Goal: Navigation & Orientation: Find specific page/section

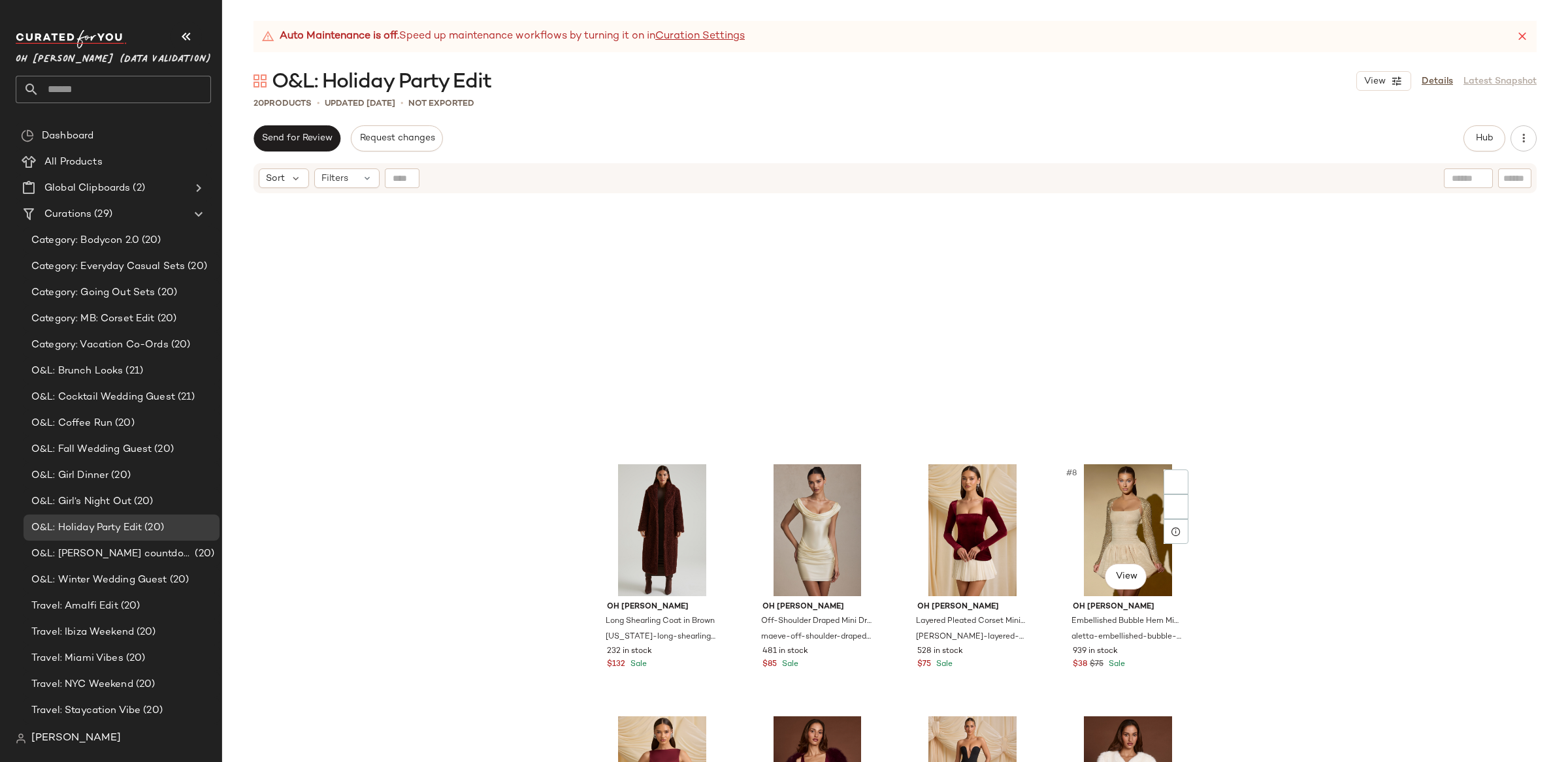
scroll to position [661, 0]
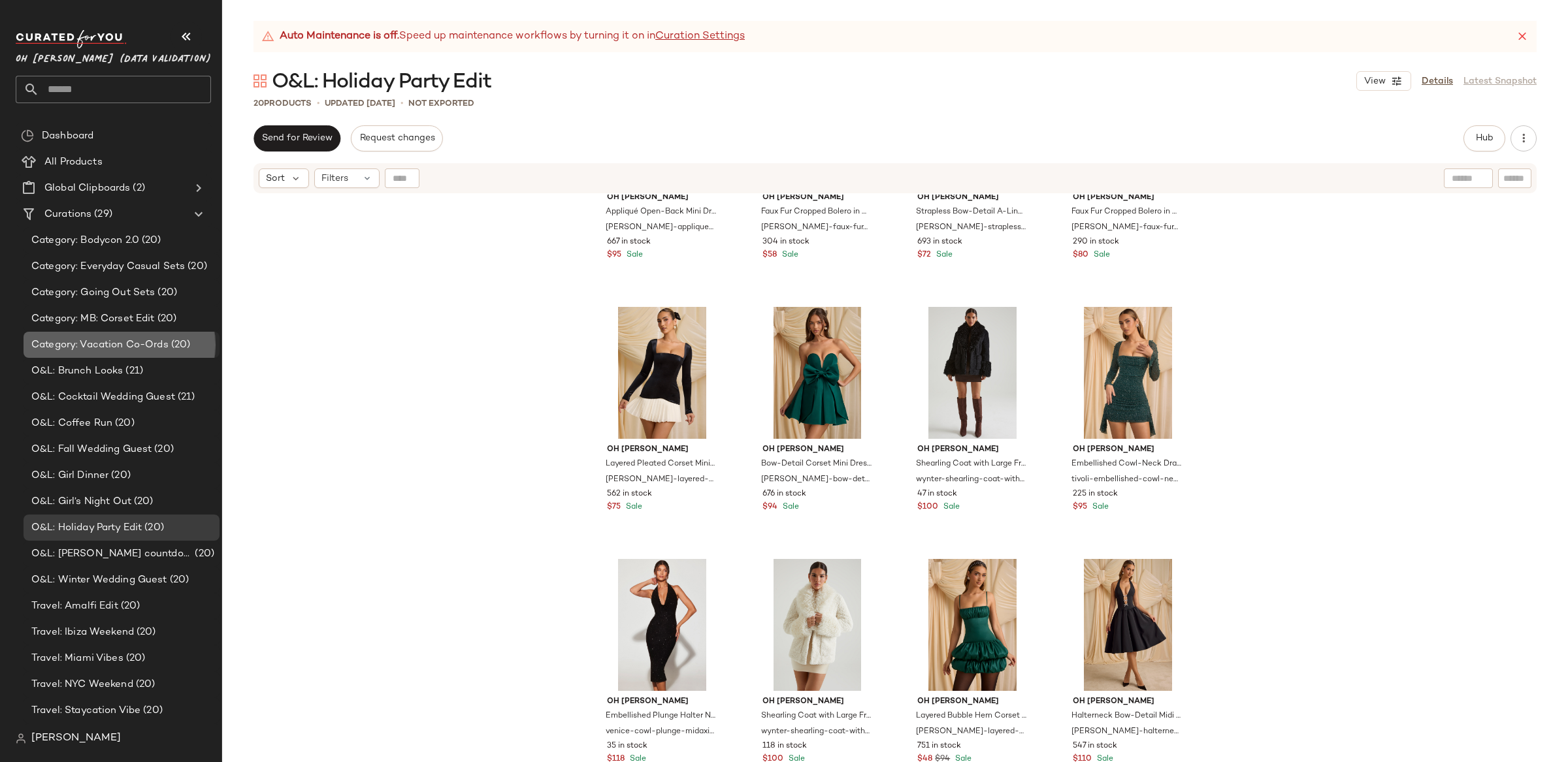
click at [116, 356] on div "Category: Vacation Co-Ords (20)" at bounding box center [121, 345] width 196 height 26
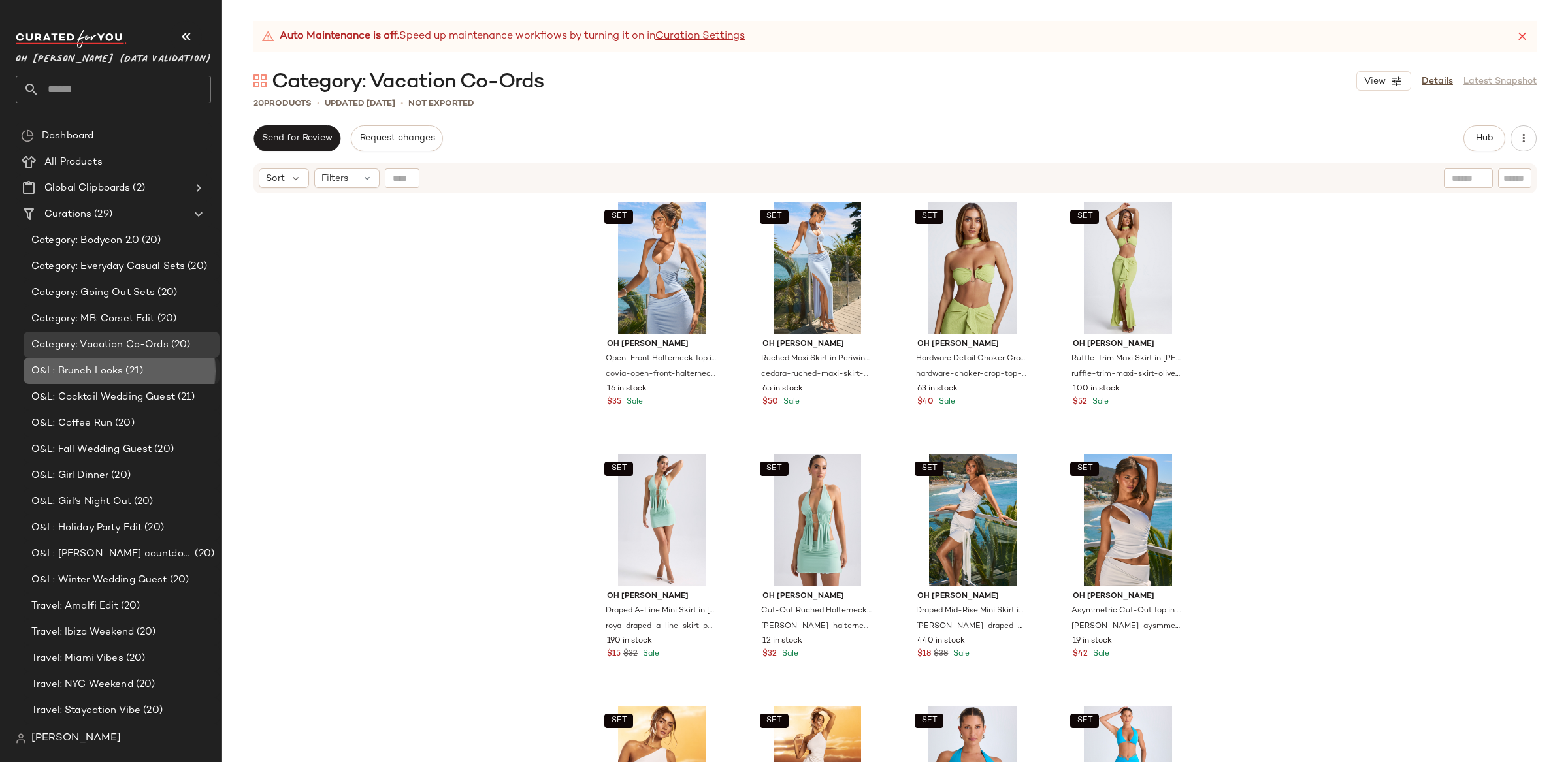
click at [126, 369] on span "(21)" at bounding box center [133, 371] width 20 height 15
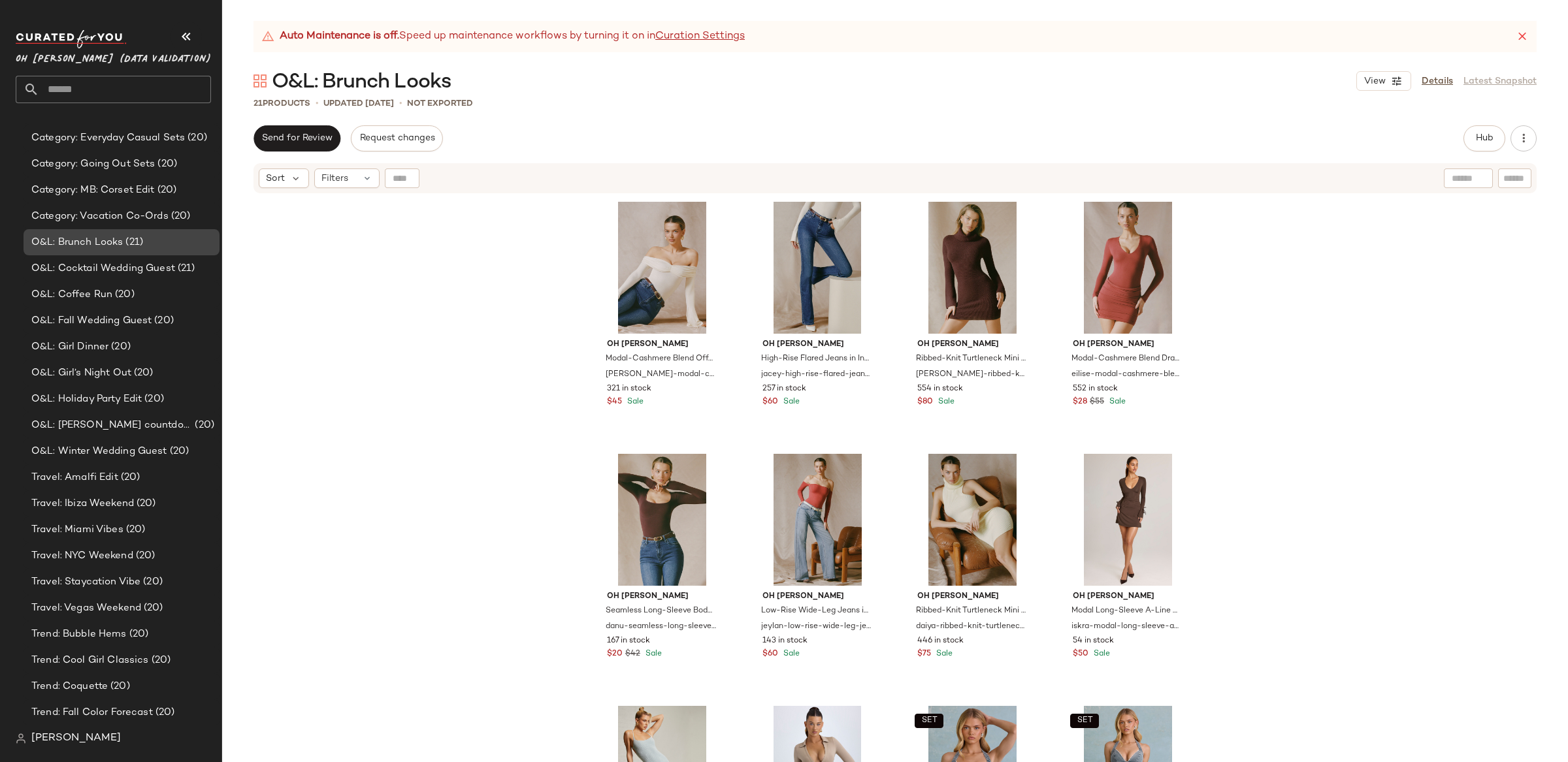
scroll to position [131, 0]
click at [126, 369] on span "O&L: Girl’s Night Out" at bounding box center [82, 371] width 100 height 15
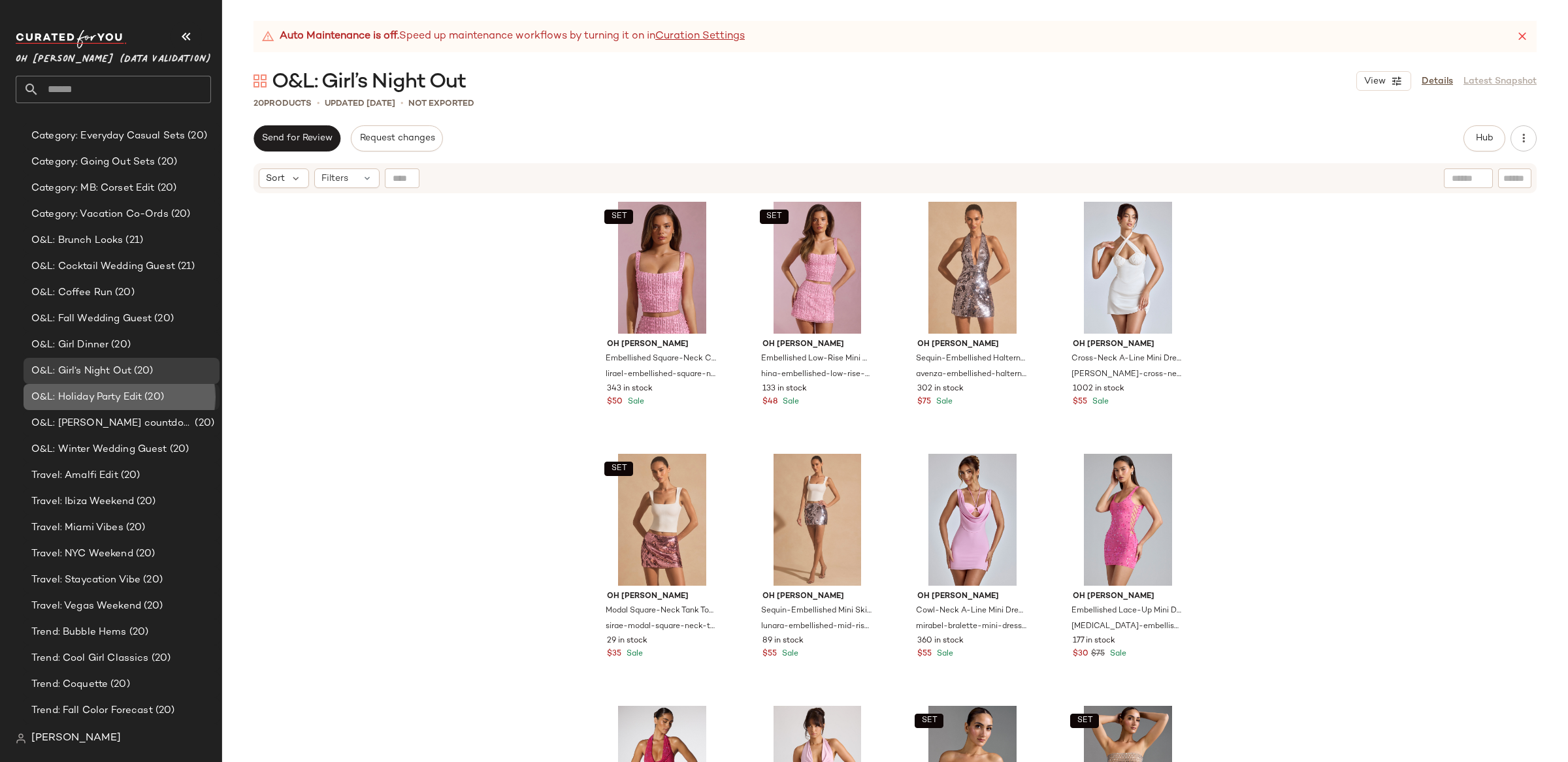
click at [144, 395] on span "(20)" at bounding box center [153, 397] width 22 height 15
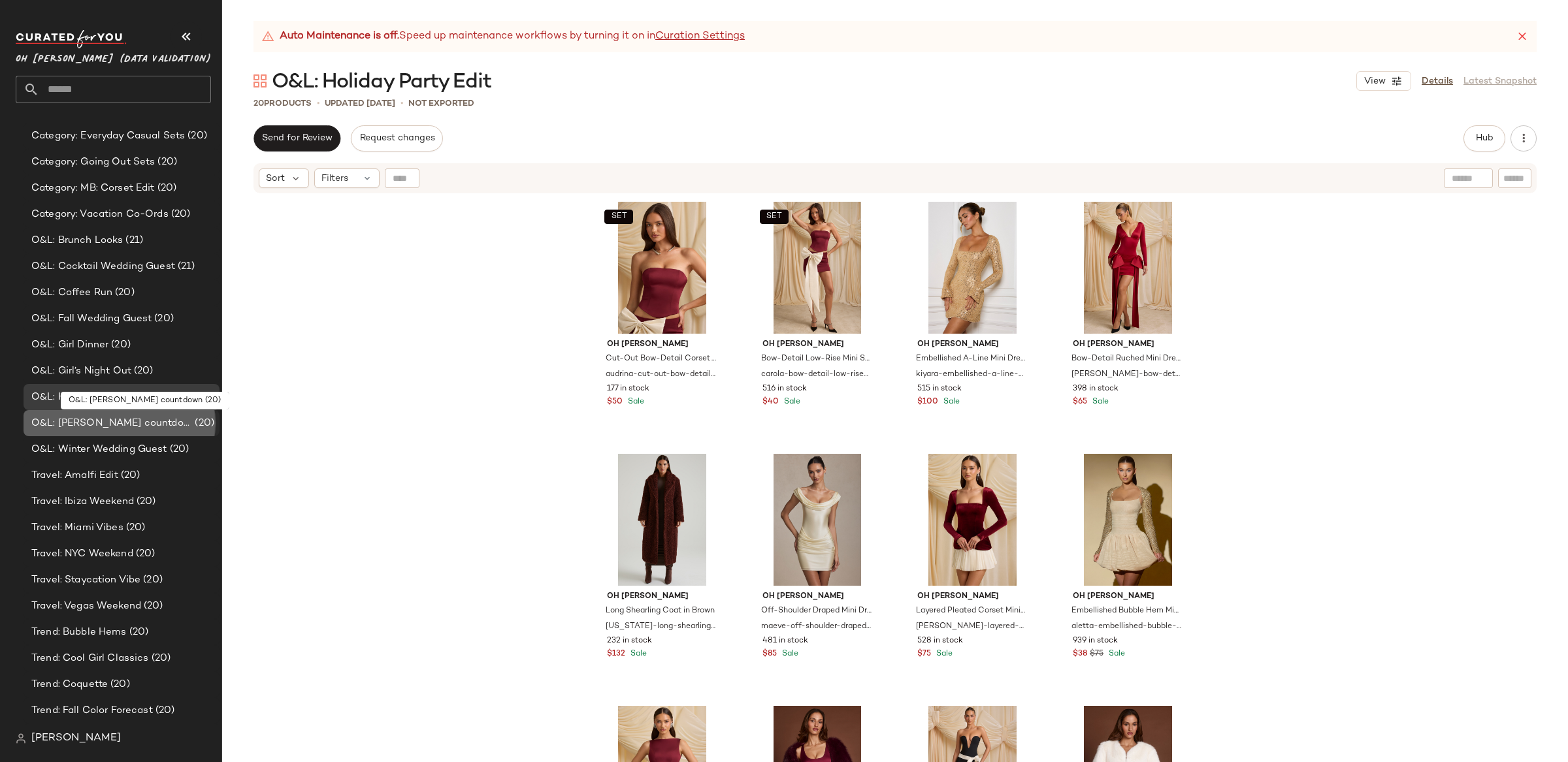
click at [192, 419] on span "(20)" at bounding box center [203, 423] width 22 height 15
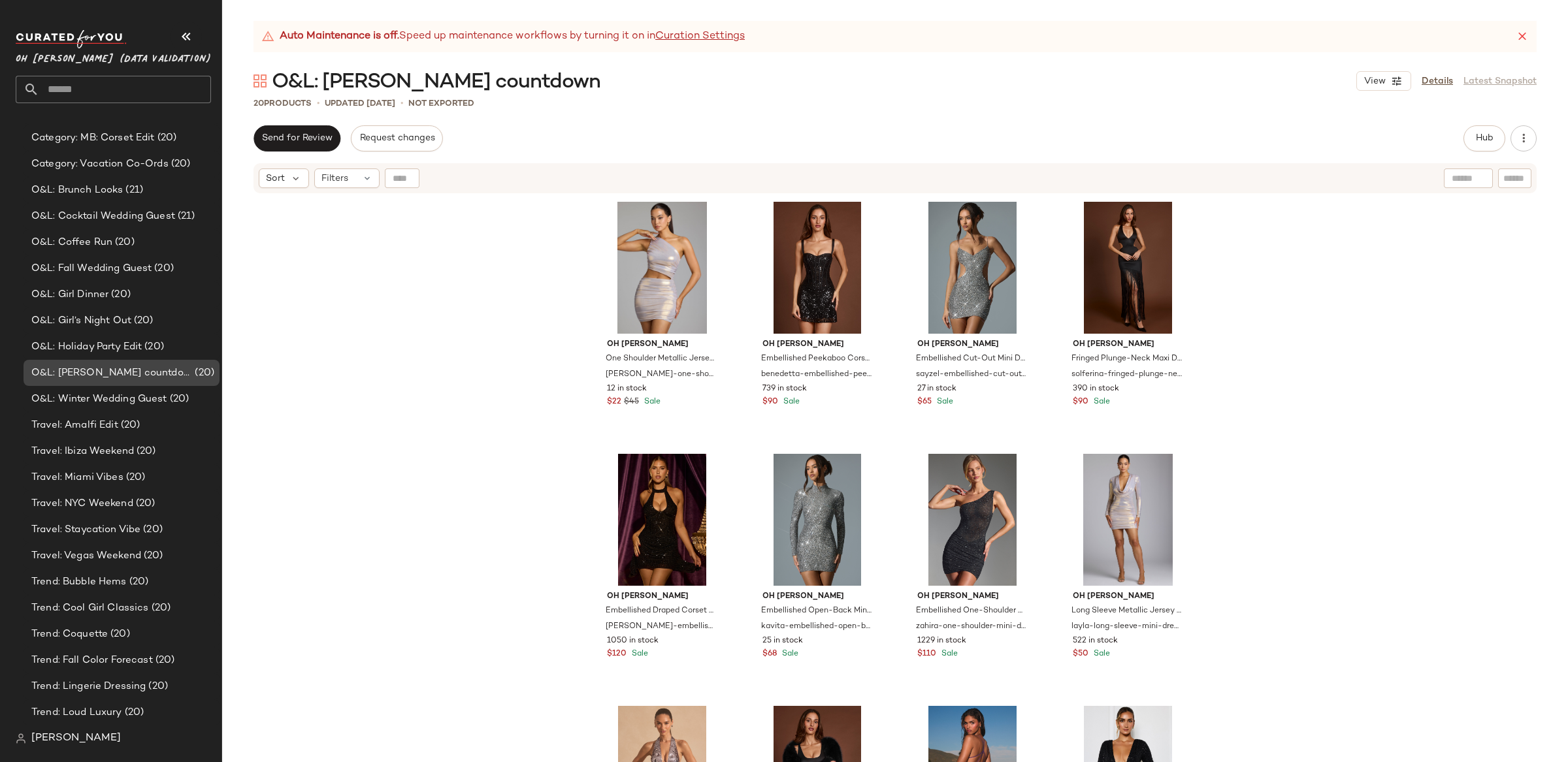
scroll to position [183, 0]
click at [148, 402] on span "O&L: Winter Wedding Guest" at bounding box center [100, 397] width 136 height 15
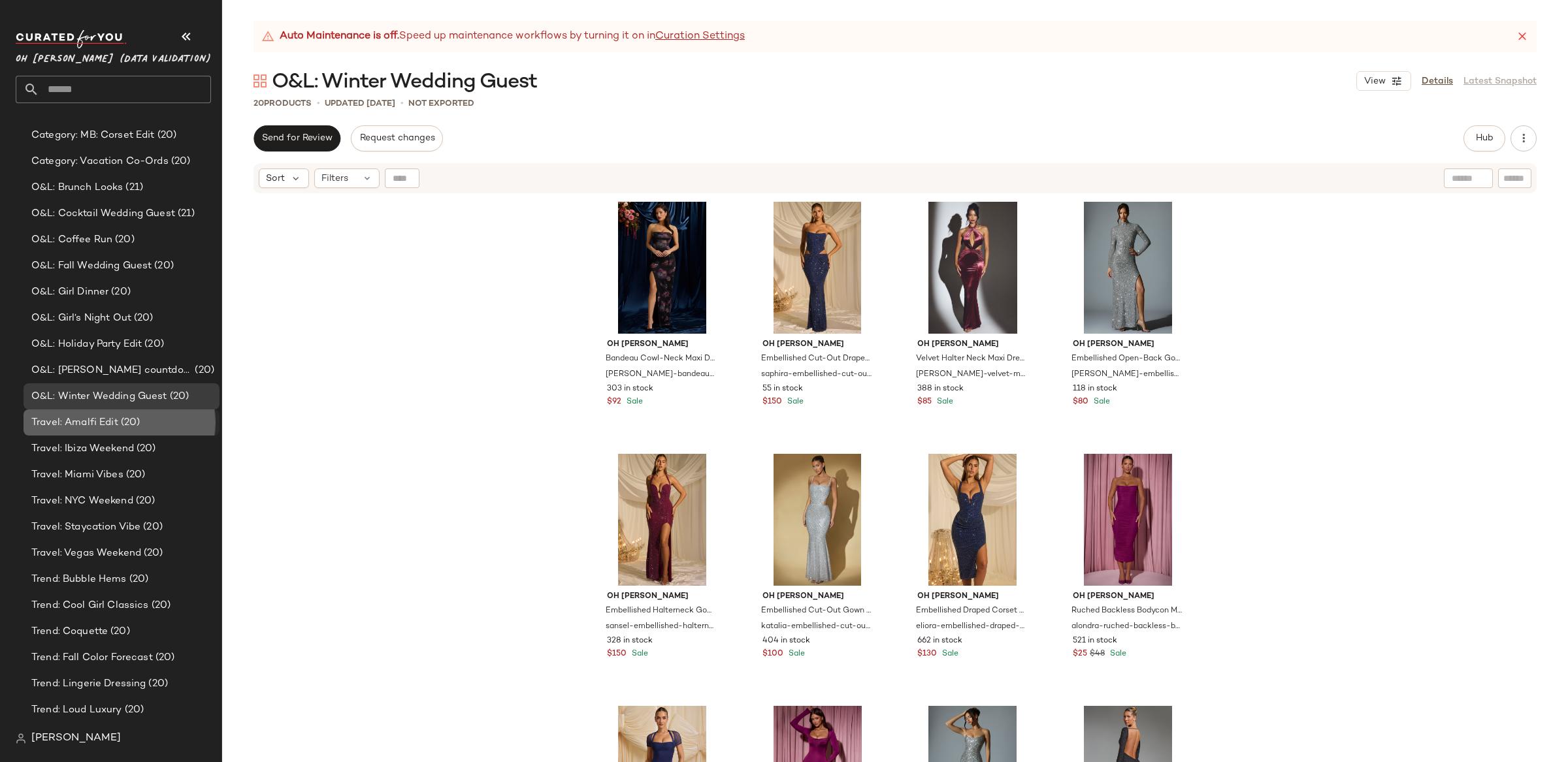
click at [146, 423] on div "Travel: Amalfi Edit (20)" at bounding box center [121, 423] width 187 height 15
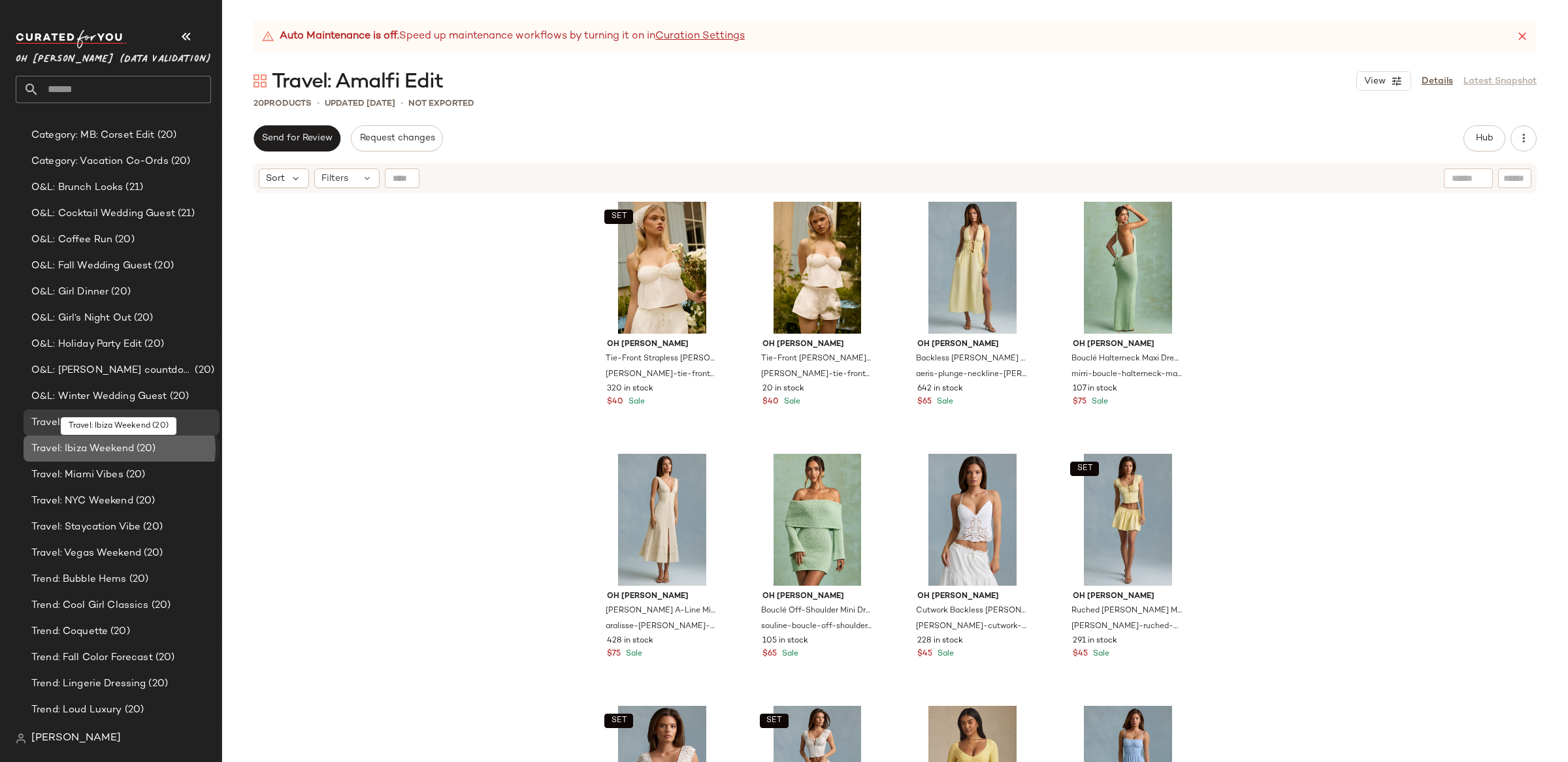
click at [131, 449] on span "Travel: Ibiza Weekend" at bounding box center [83, 449] width 103 height 15
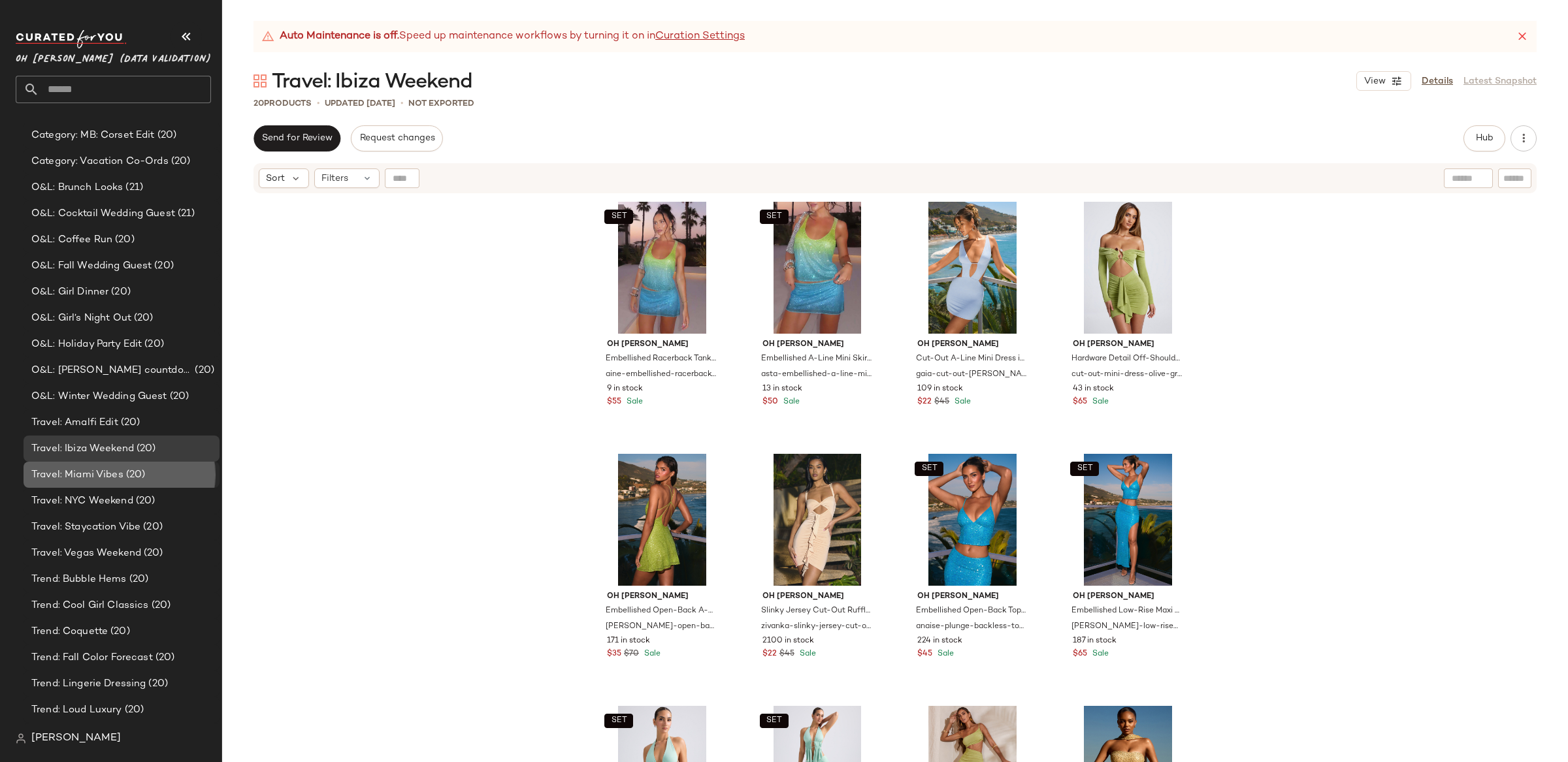
click at [132, 479] on span "(20)" at bounding box center [134, 475] width 22 height 15
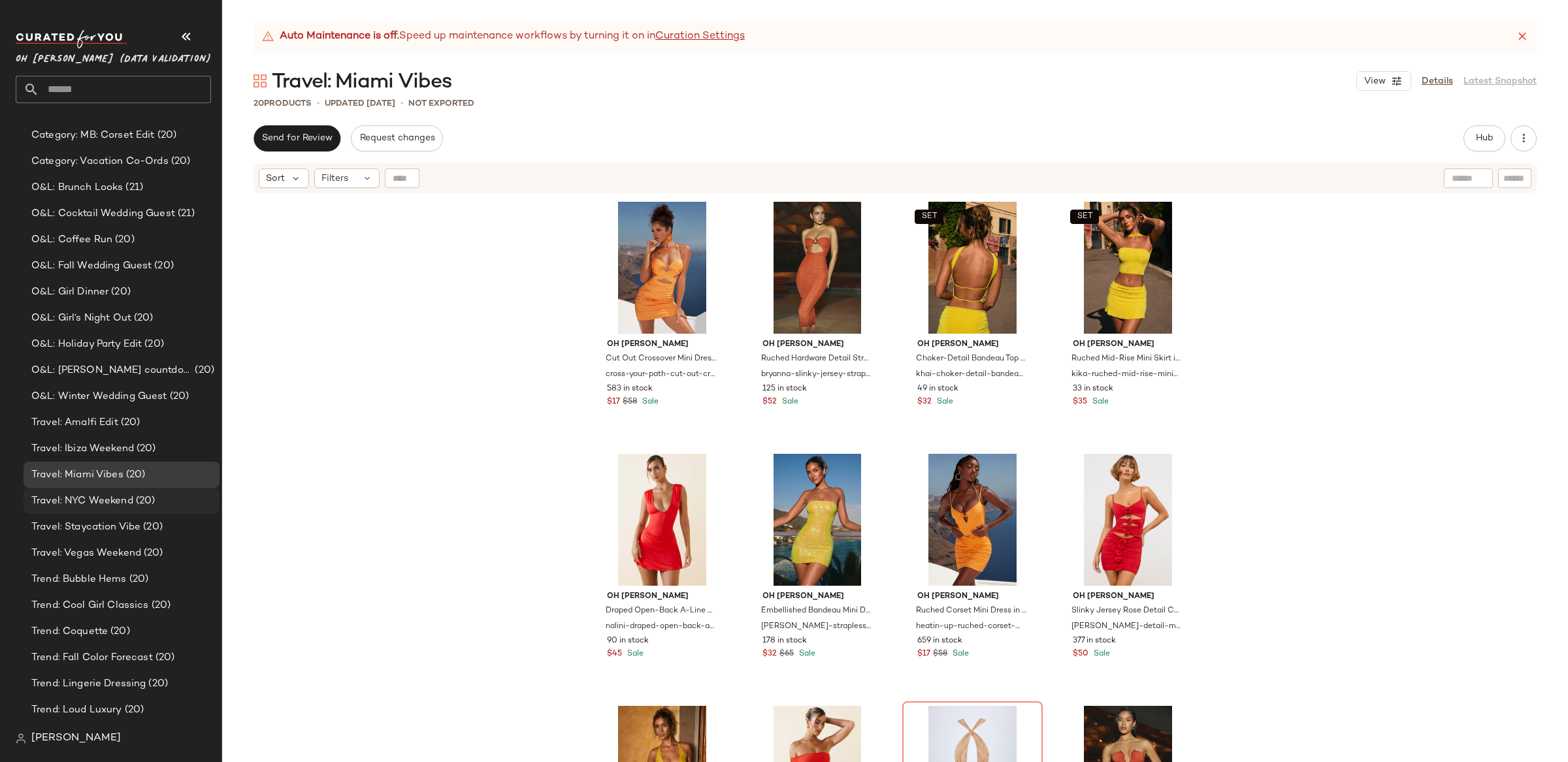
click at [150, 510] on div "Travel: NYC Weekend (20)" at bounding box center [121, 500] width 196 height 26
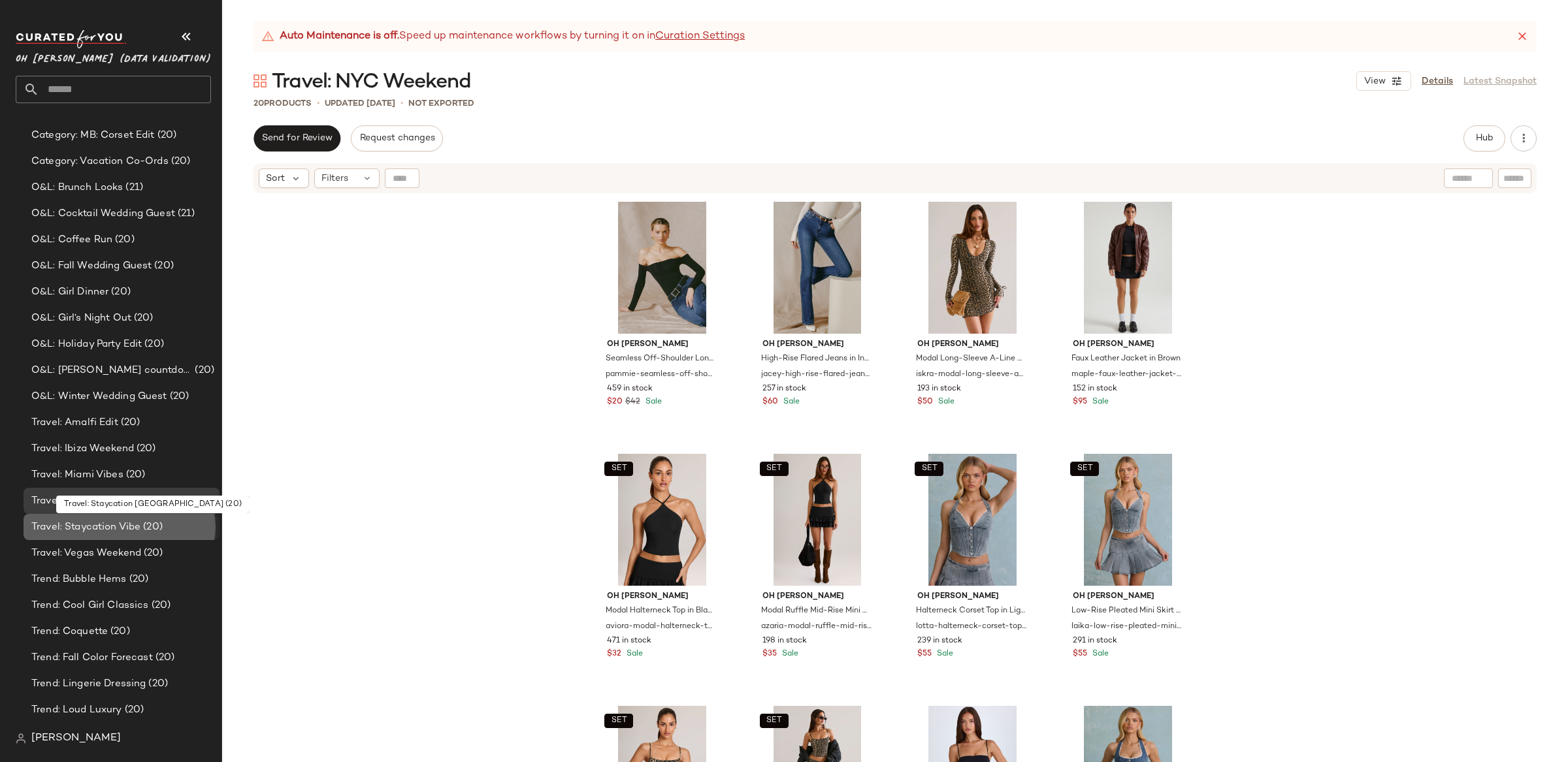
click at [153, 520] on span "(20)" at bounding box center [151, 528] width 22 height 15
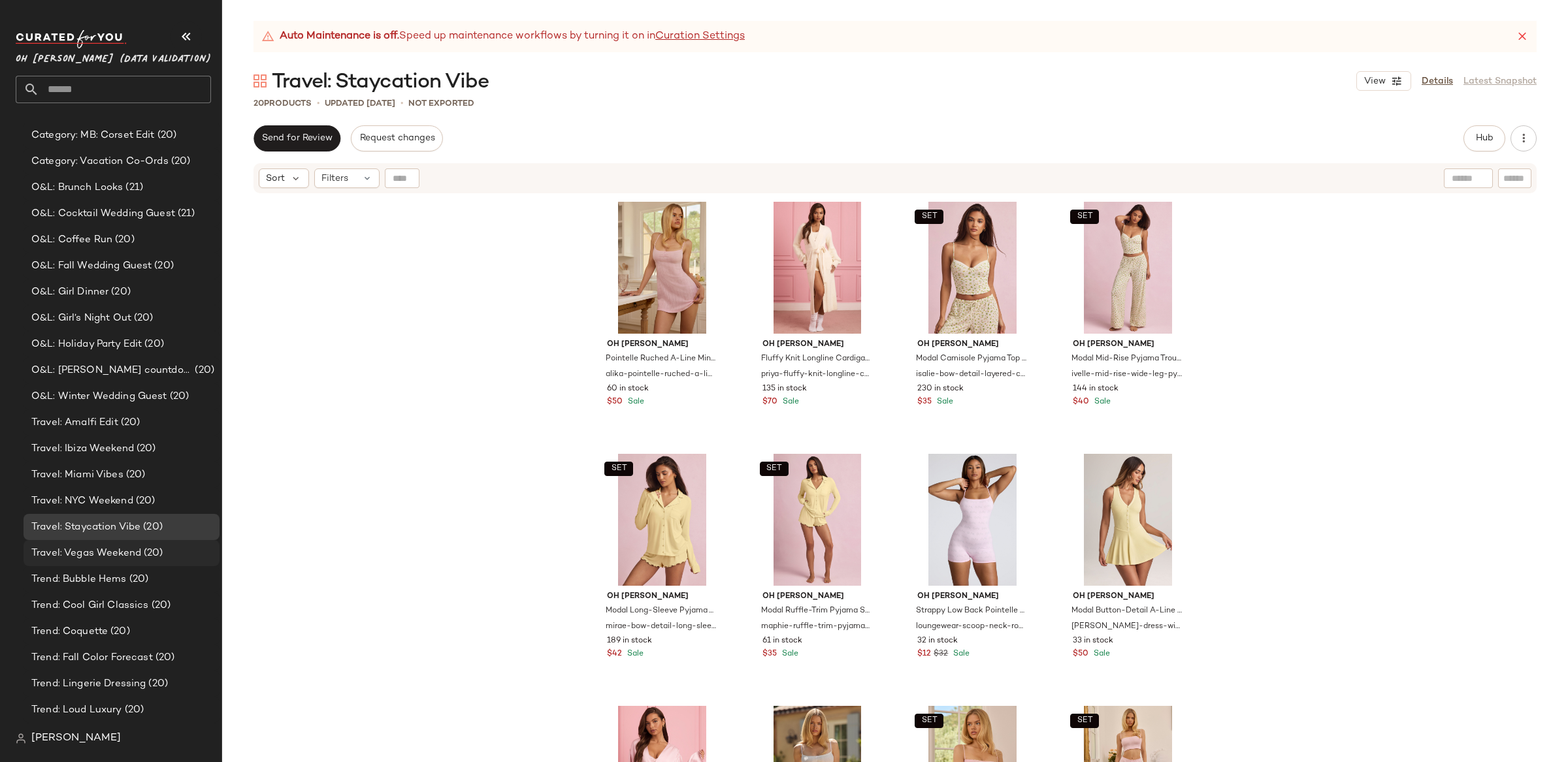
click at [141, 548] on span "(20)" at bounding box center [152, 554] width 22 height 15
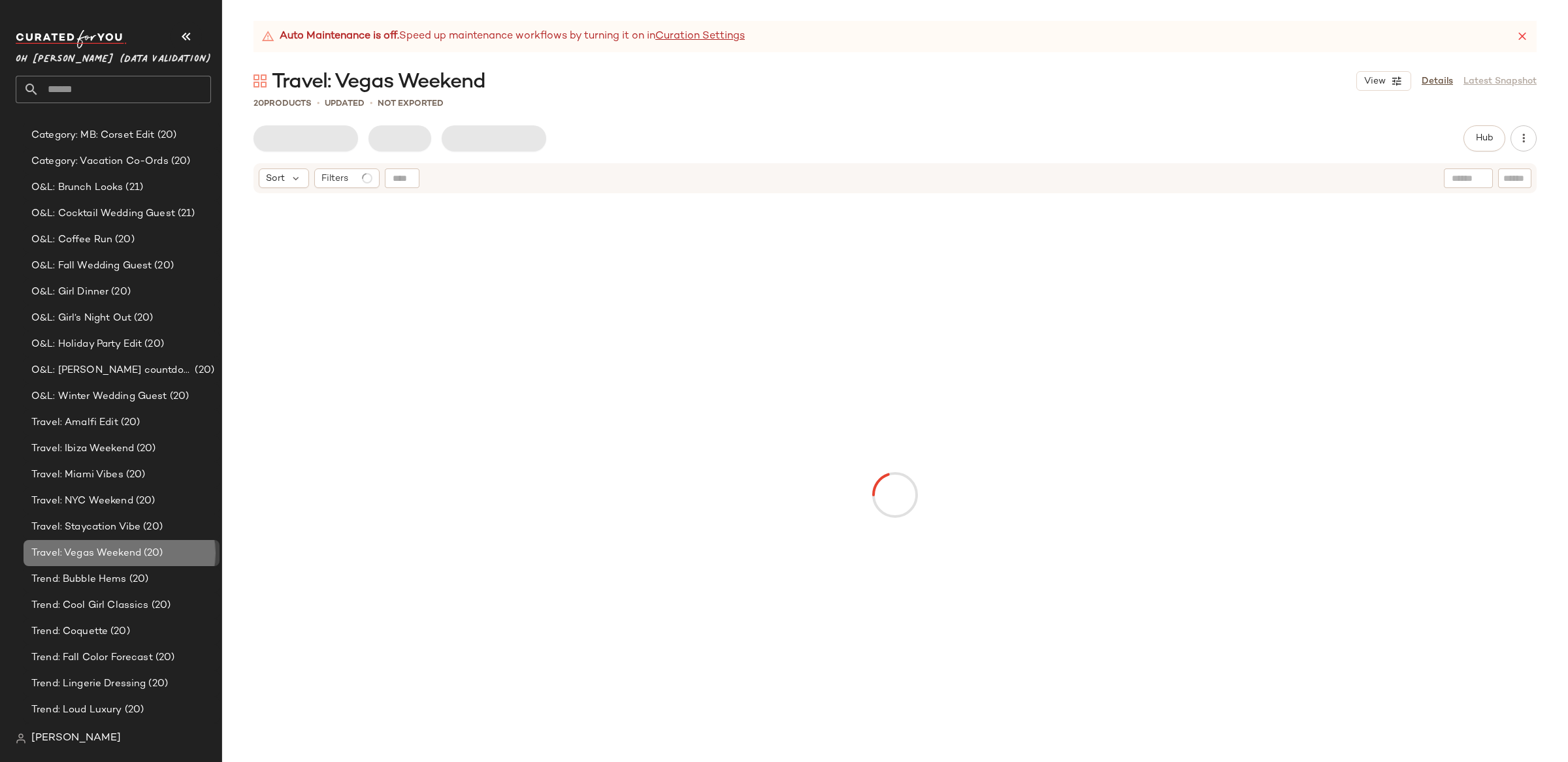
click at [148, 558] on span "(20)" at bounding box center [152, 554] width 22 height 15
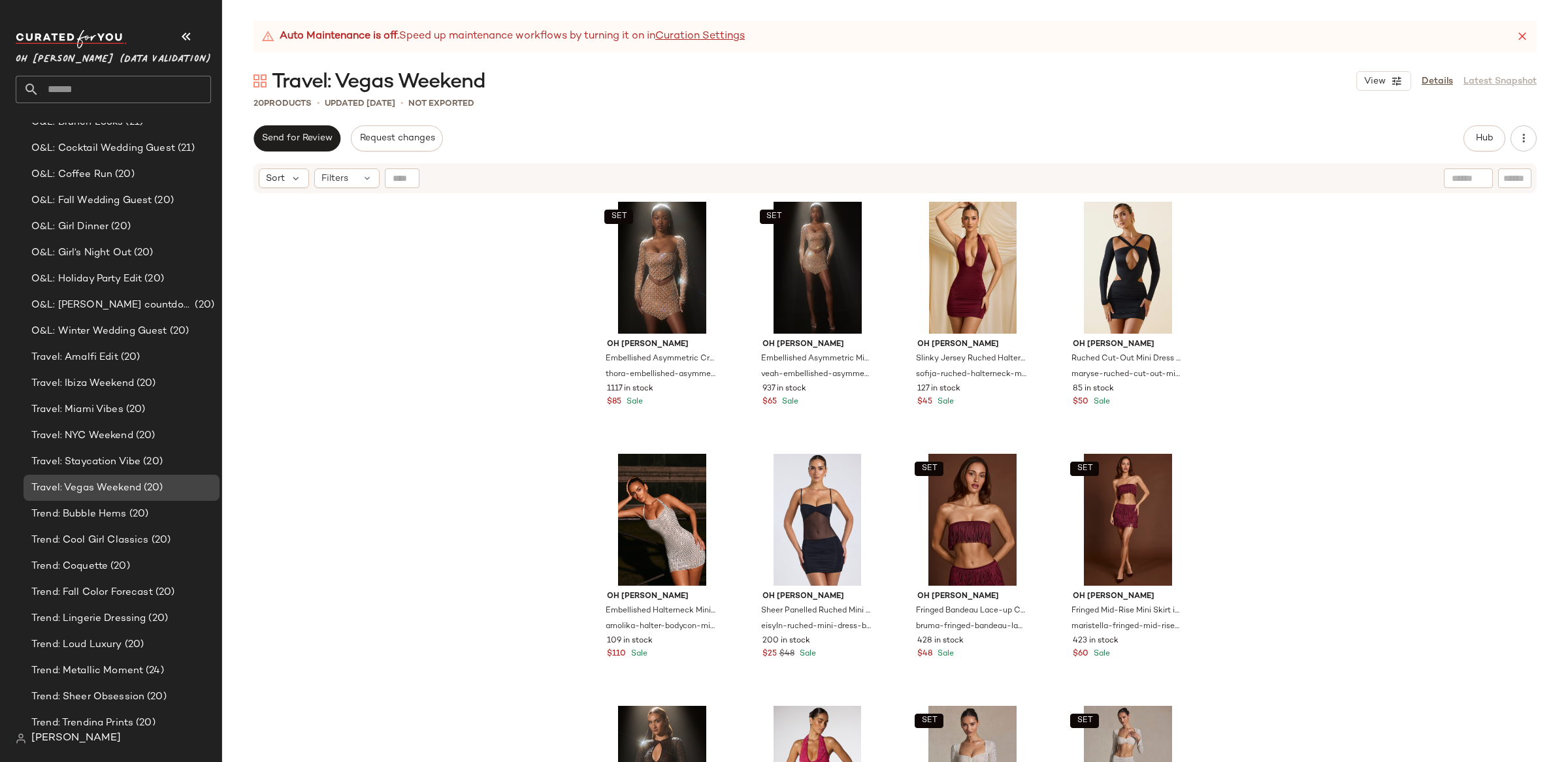
scroll to position [258, 0]
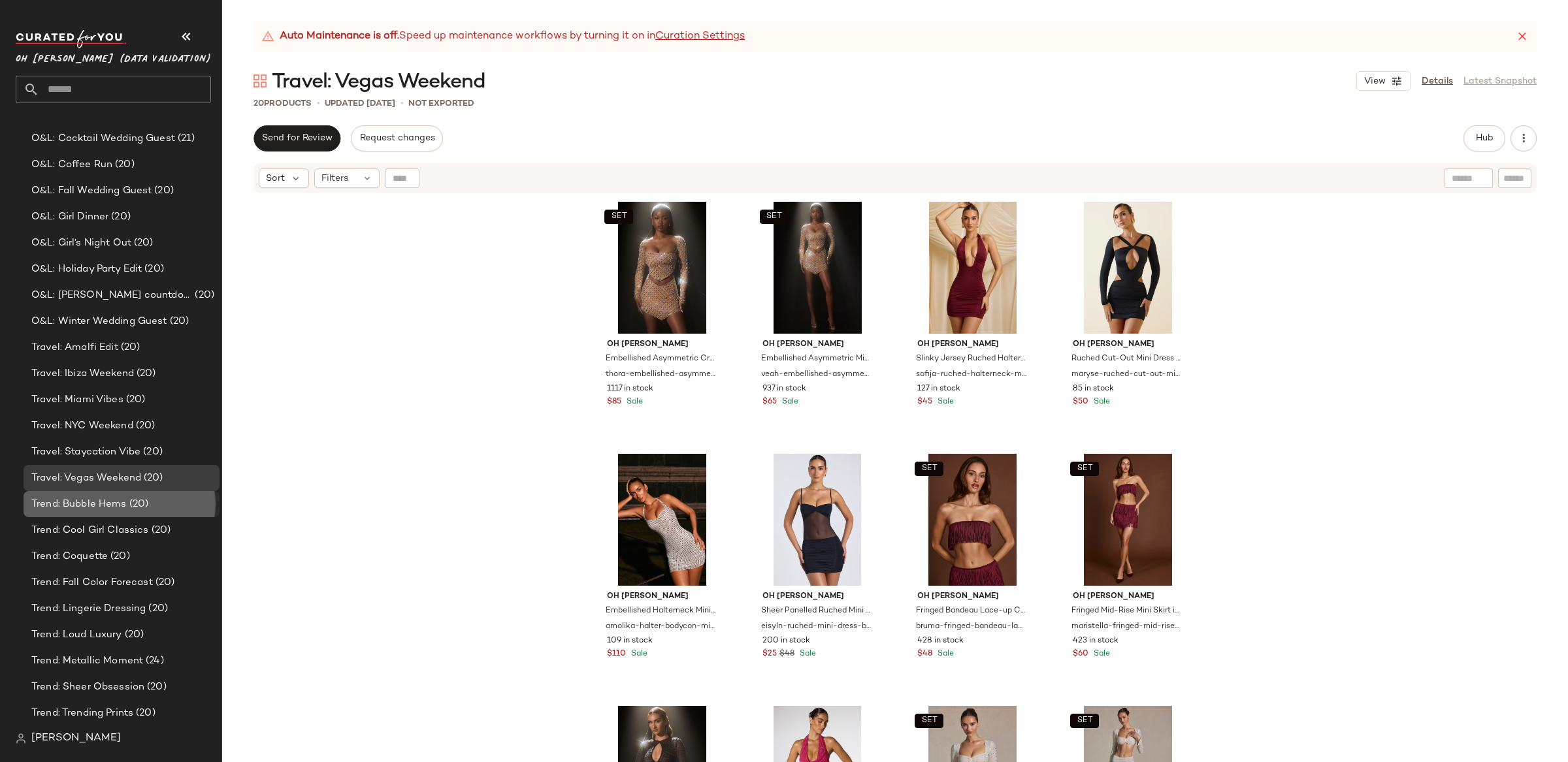
click at [103, 511] on span "Trend: Bubble Hems" at bounding box center [79, 505] width 95 height 15
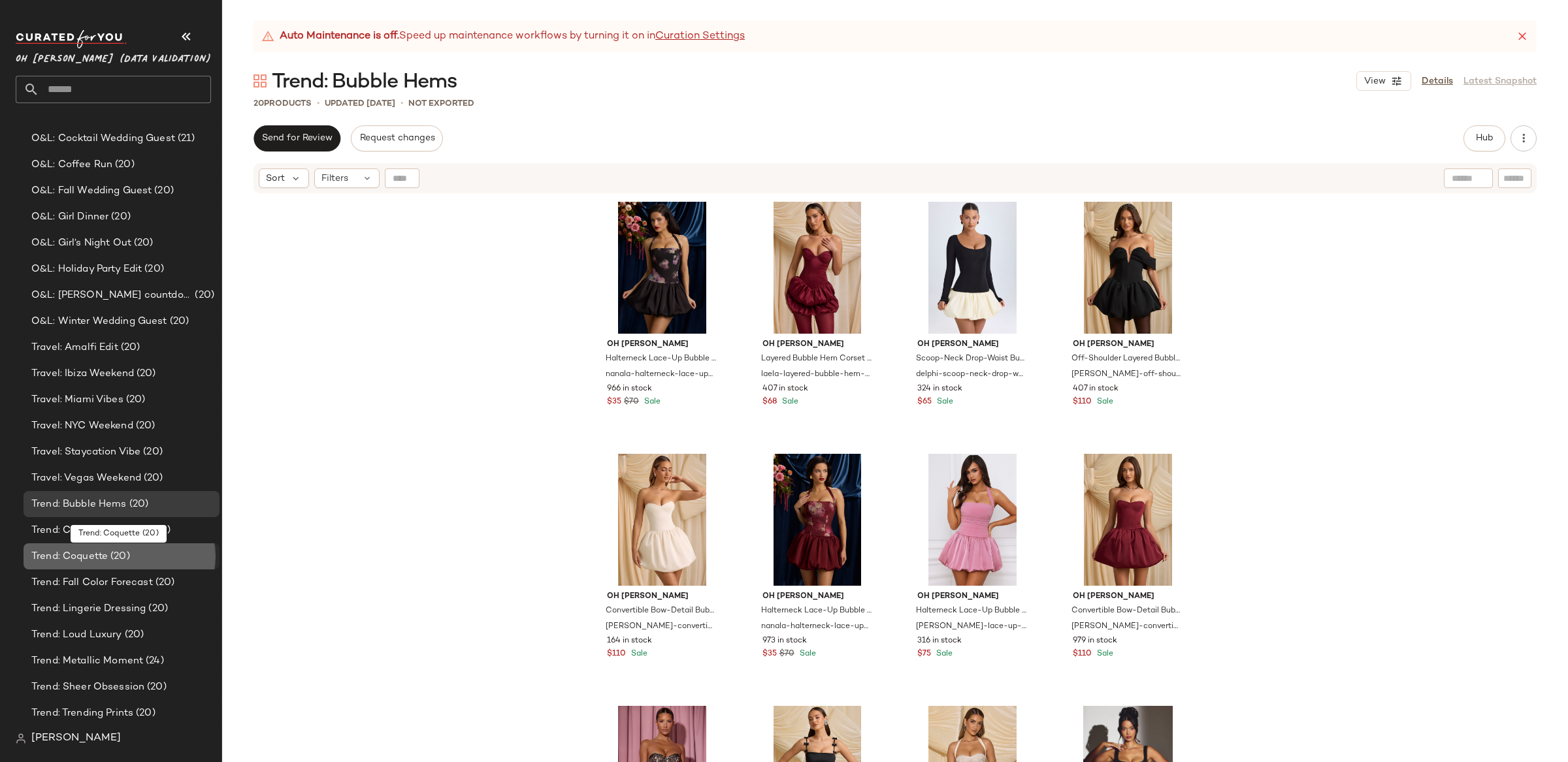
click at [130, 558] on div "Trend: Coquette (20)" at bounding box center [121, 557] width 187 height 15
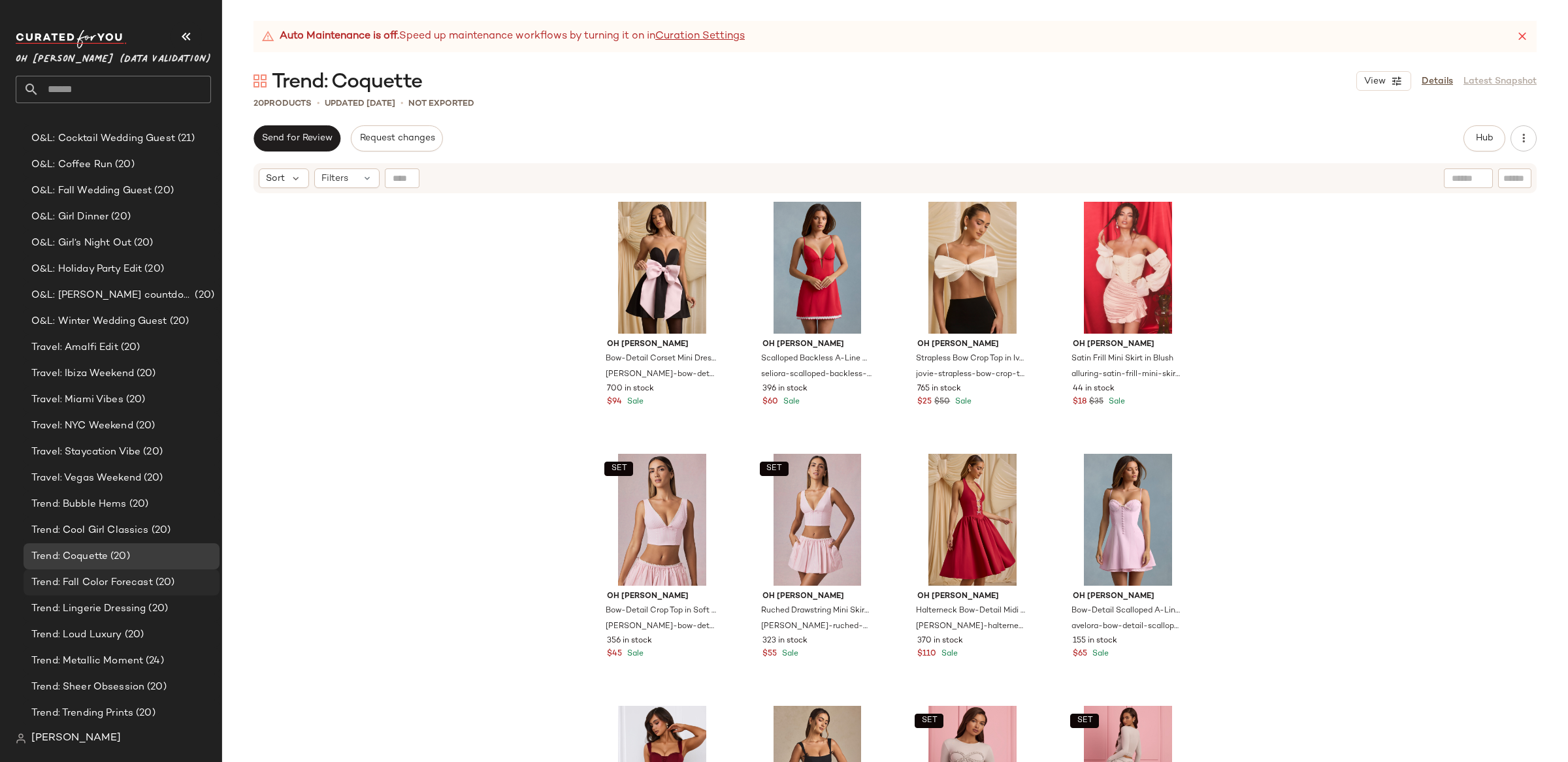
click at [95, 572] on div "Trend: Fall Color Forecast (20)" at bounding box center [121, 582] width 196 height 26
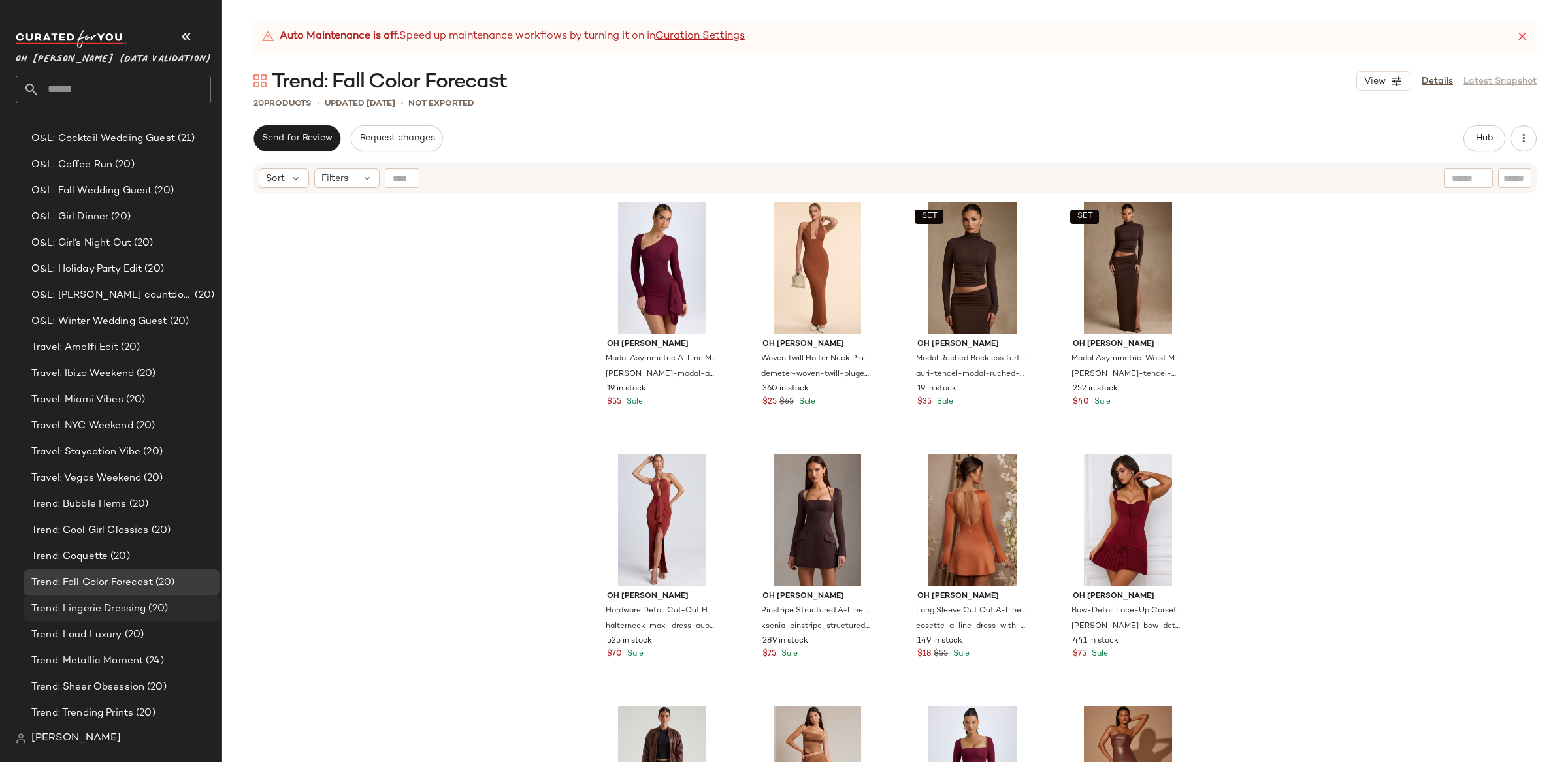
click at [91, 610] on span "Trend: Lingerie Dressing" at bounding box center [88, 609] width 114 height 15
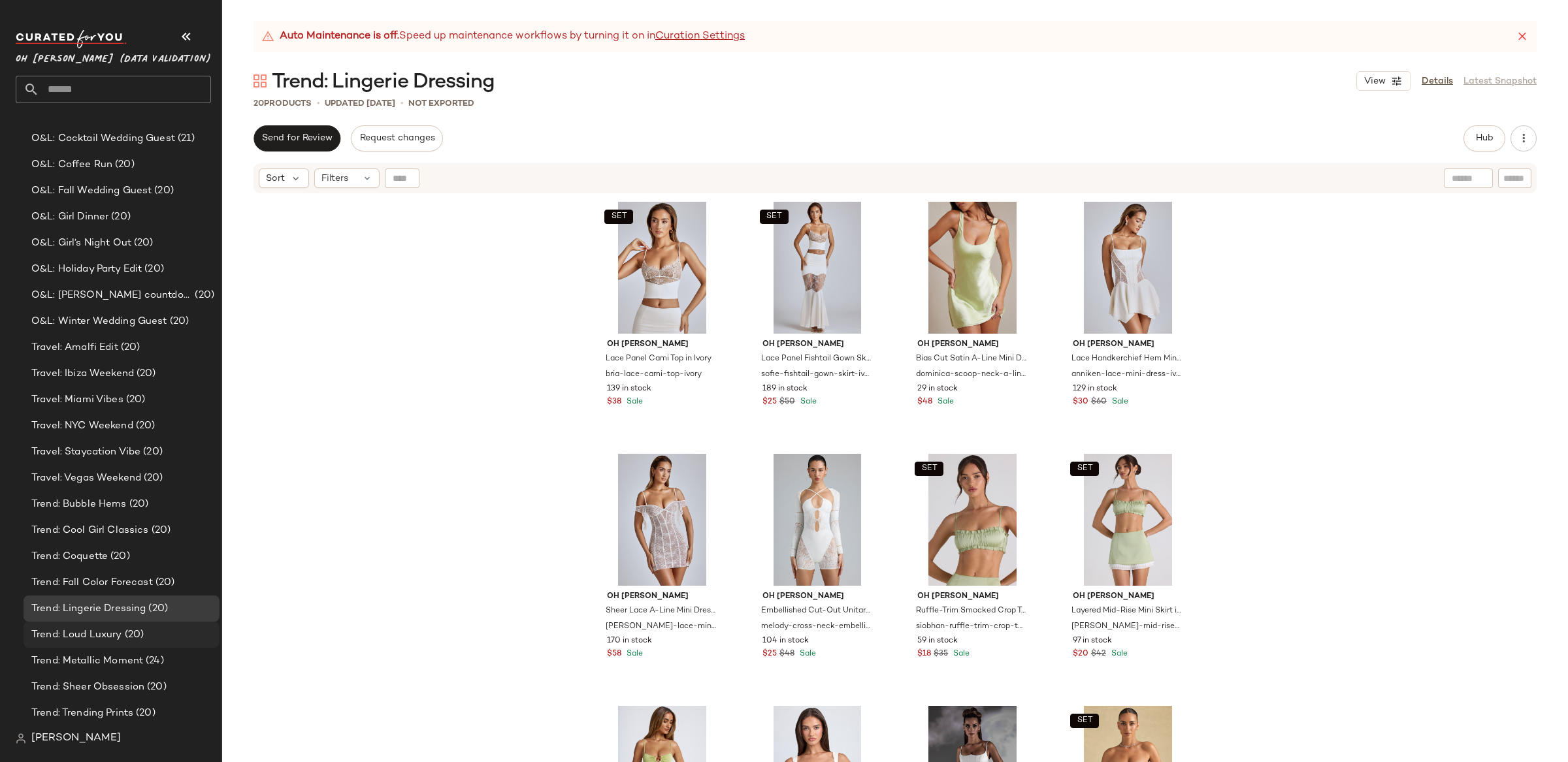
click at [113, 645] on div "Trend: Loud Luxury (20)" at bounding box center [121, 634] width 196 height 26
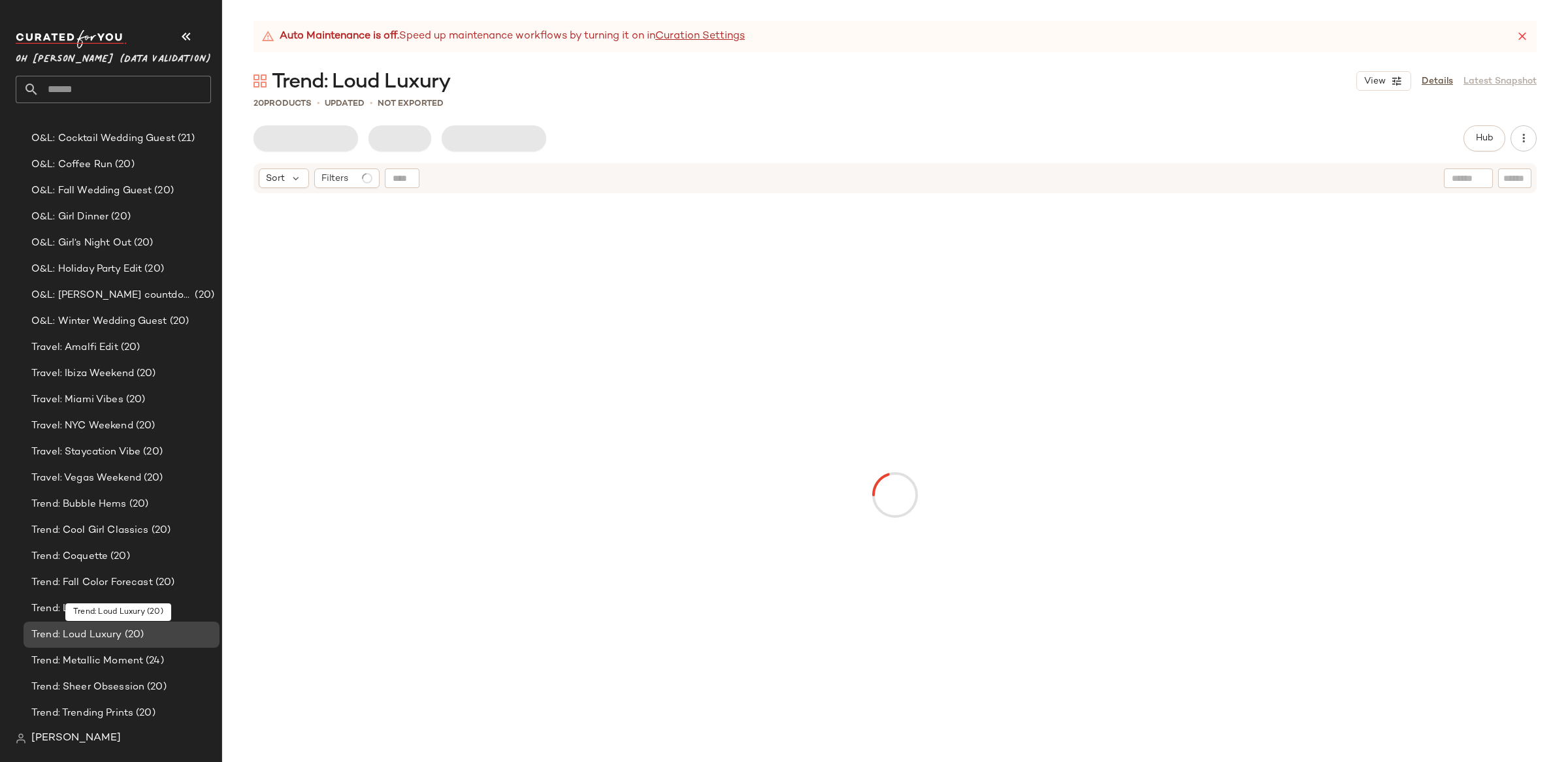
click at [113, 635] on span "Trend: Loud Luxury" at bounding box center [77, 635] width 91 height 15
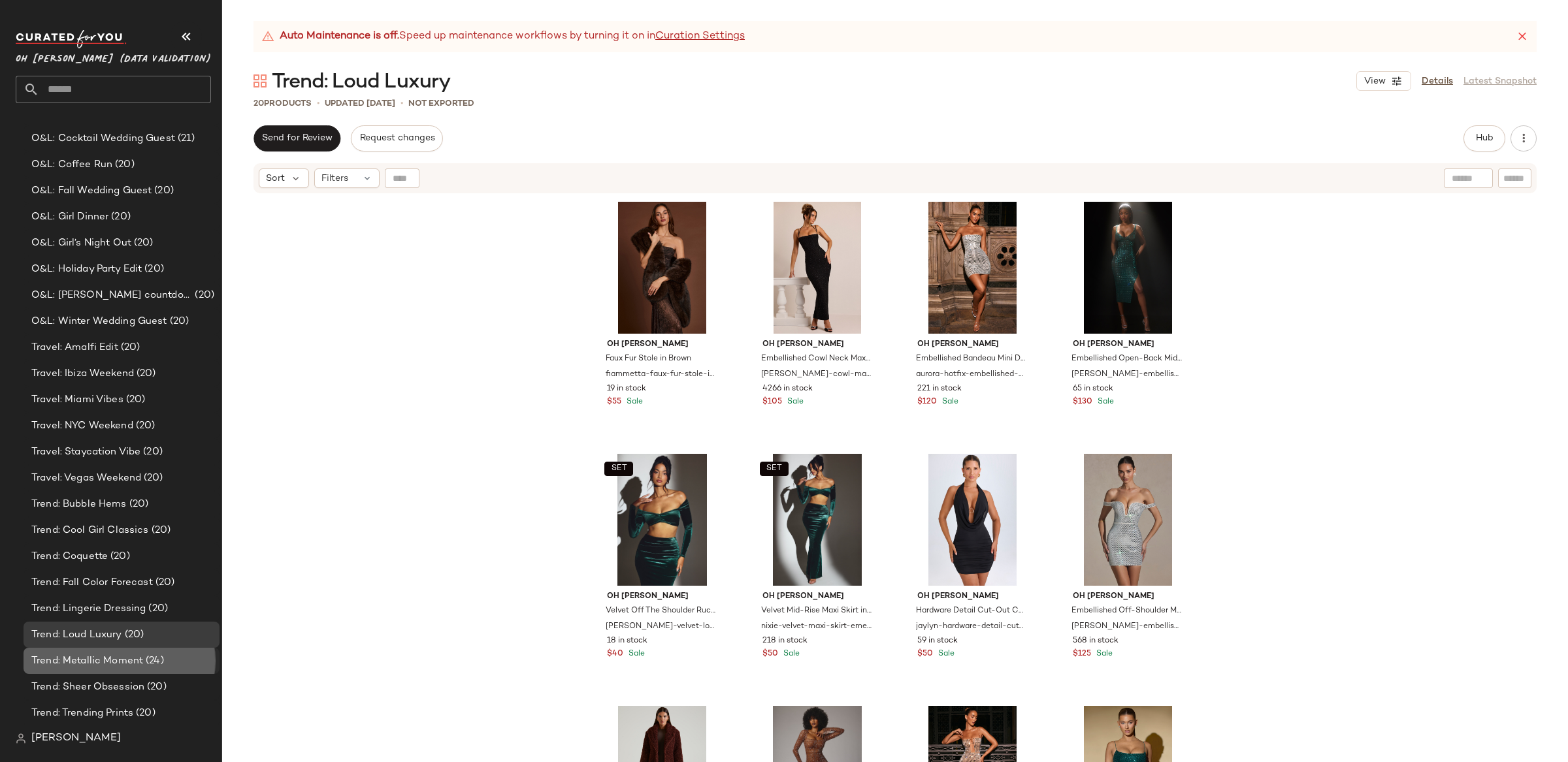
click at [131, 667] on span "Trend: Metallic Moment" at bounding box center [87, 661] width 111 height 15
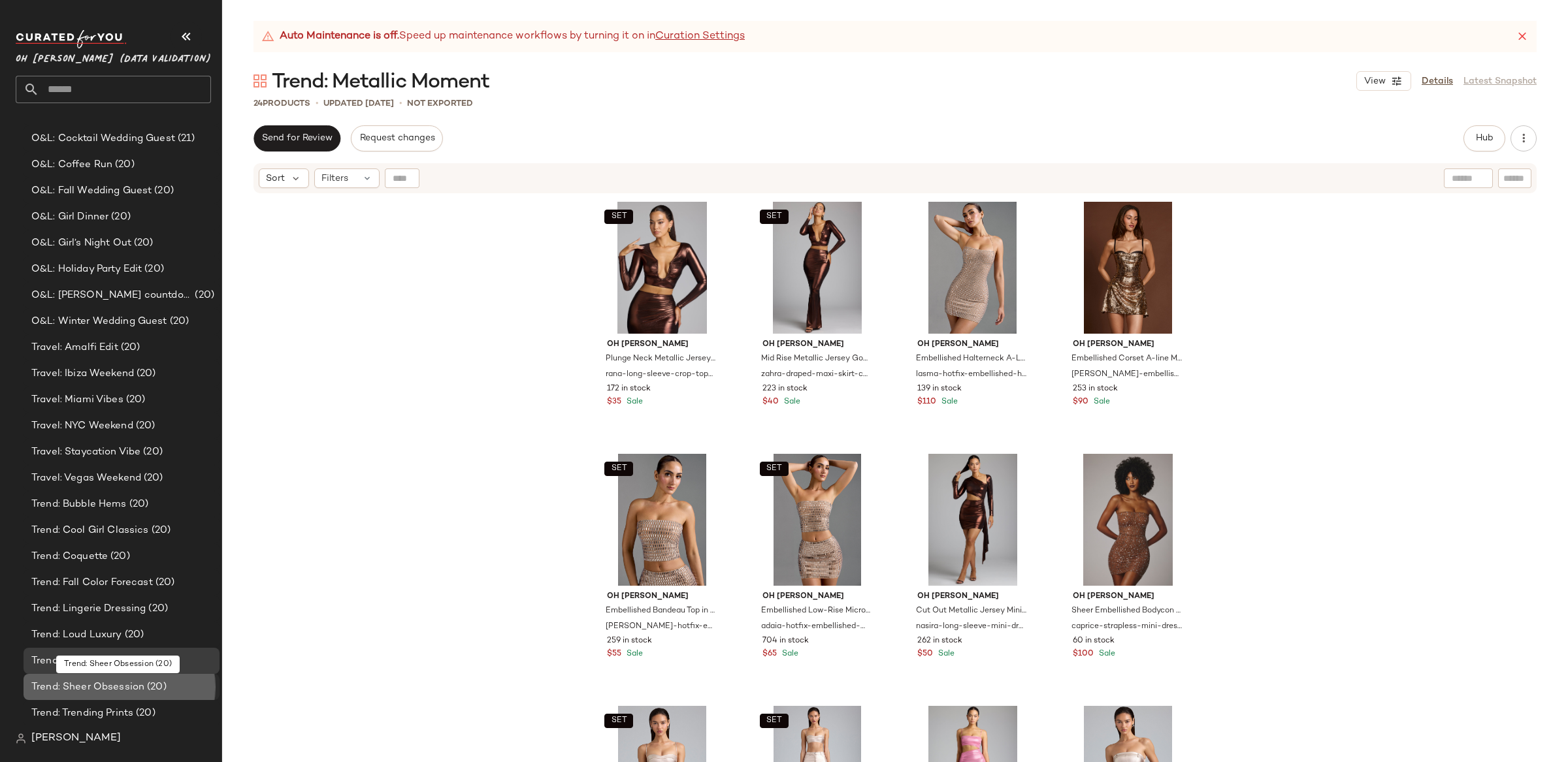
click at [144, 688] on span "(20)" at bounding box center [155, 687] width 22 height 15
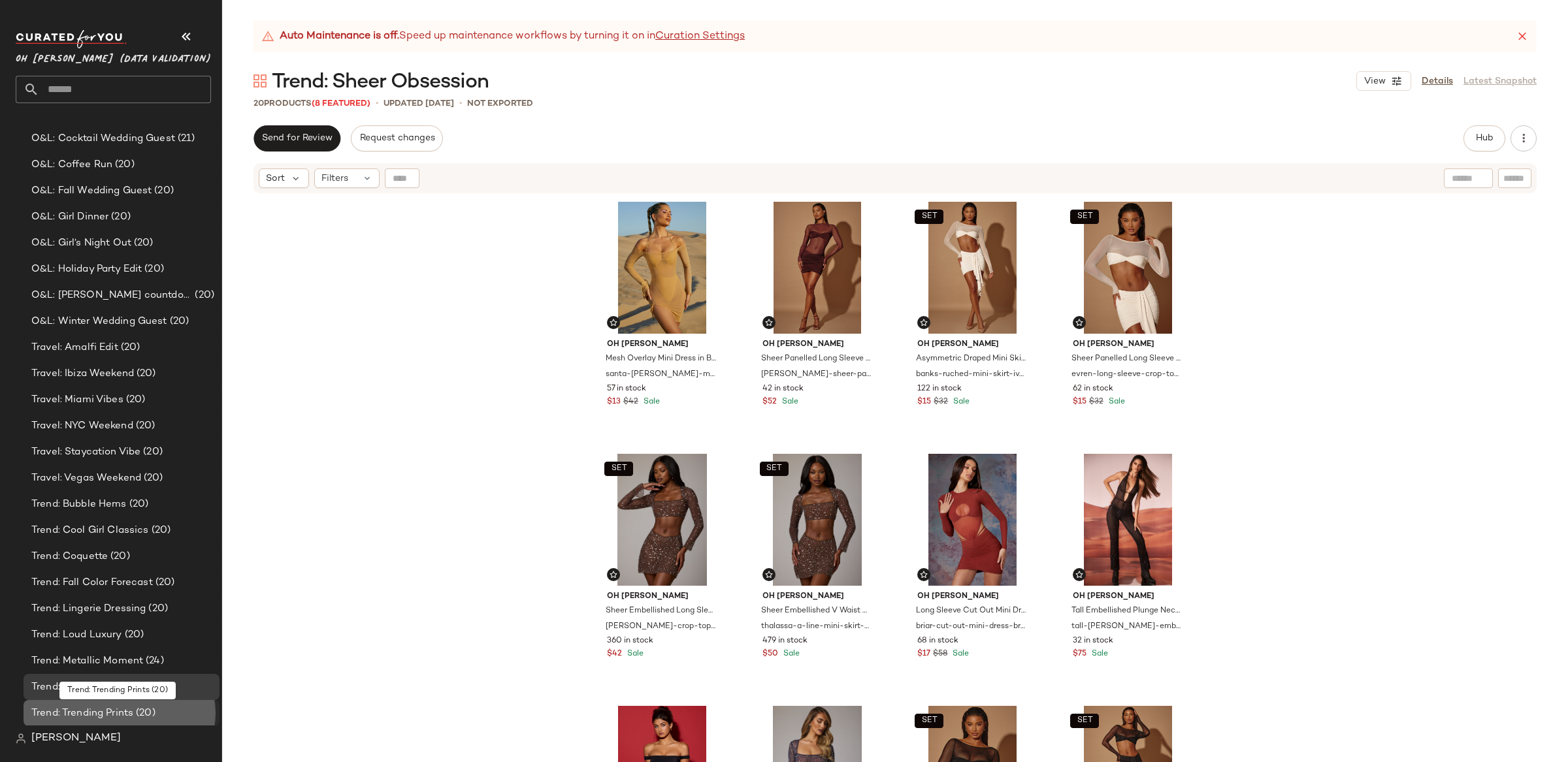
click at [183, 718] on div "Trend: Trending Prints (20)" at bounding box center [121, 713] width 187 height 15
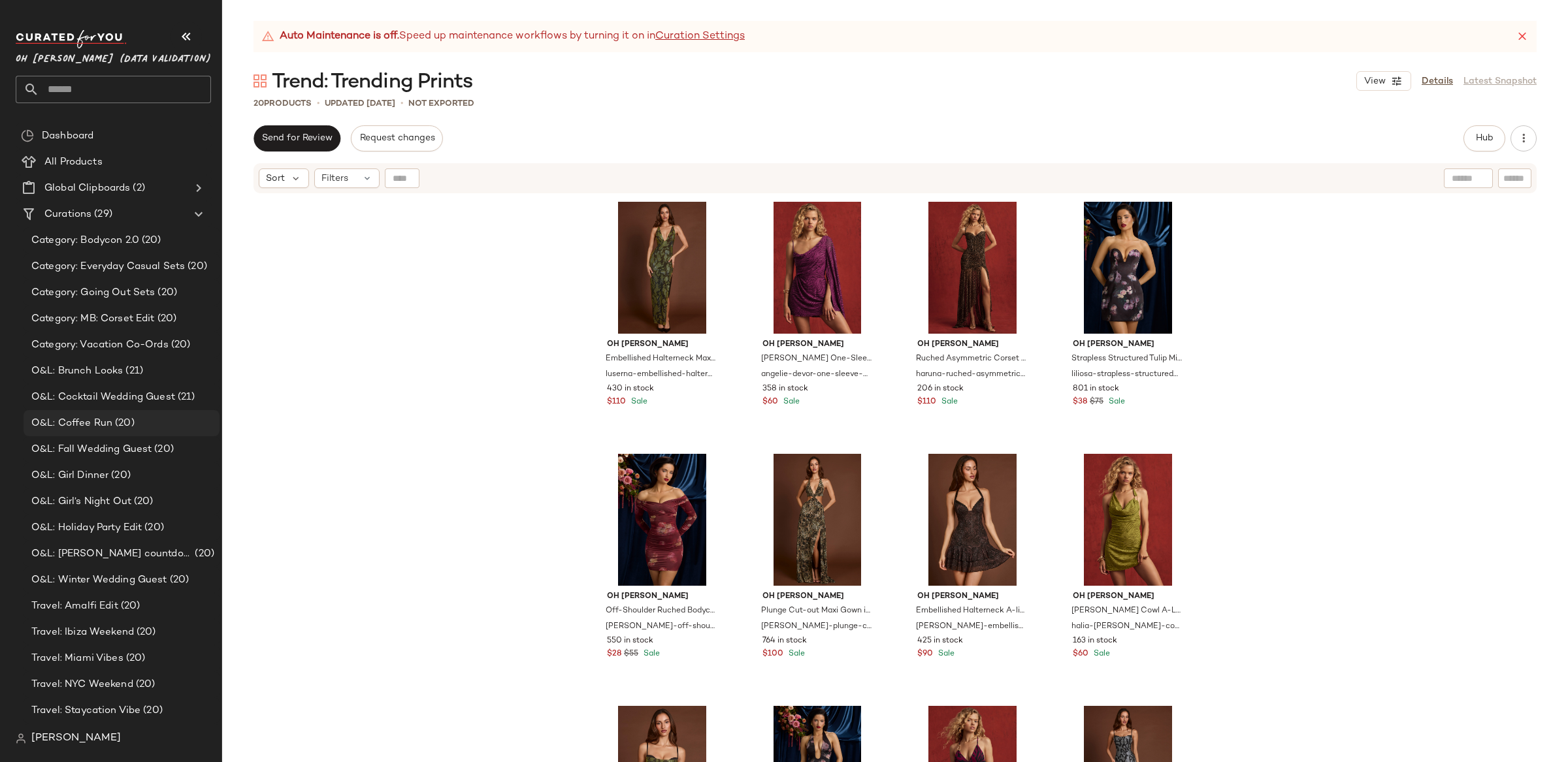
click at [132, 424] on span "(20)" at bounding box center [123, 423] width 22 height 15
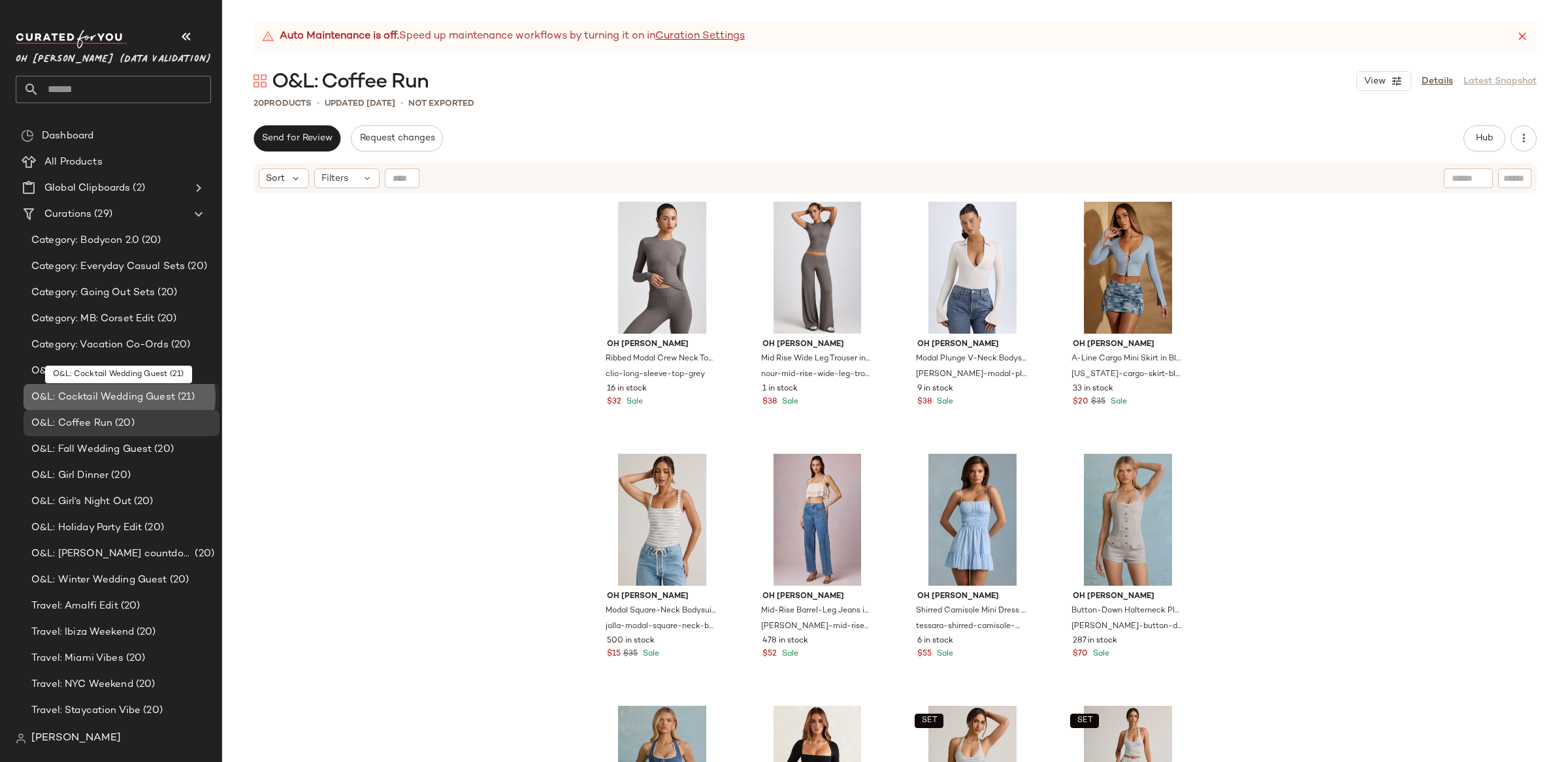
click at [138, 397] on span "O&L: Cocktail Wedding Guest" at bounding box center [104, 397] width 144 height 15
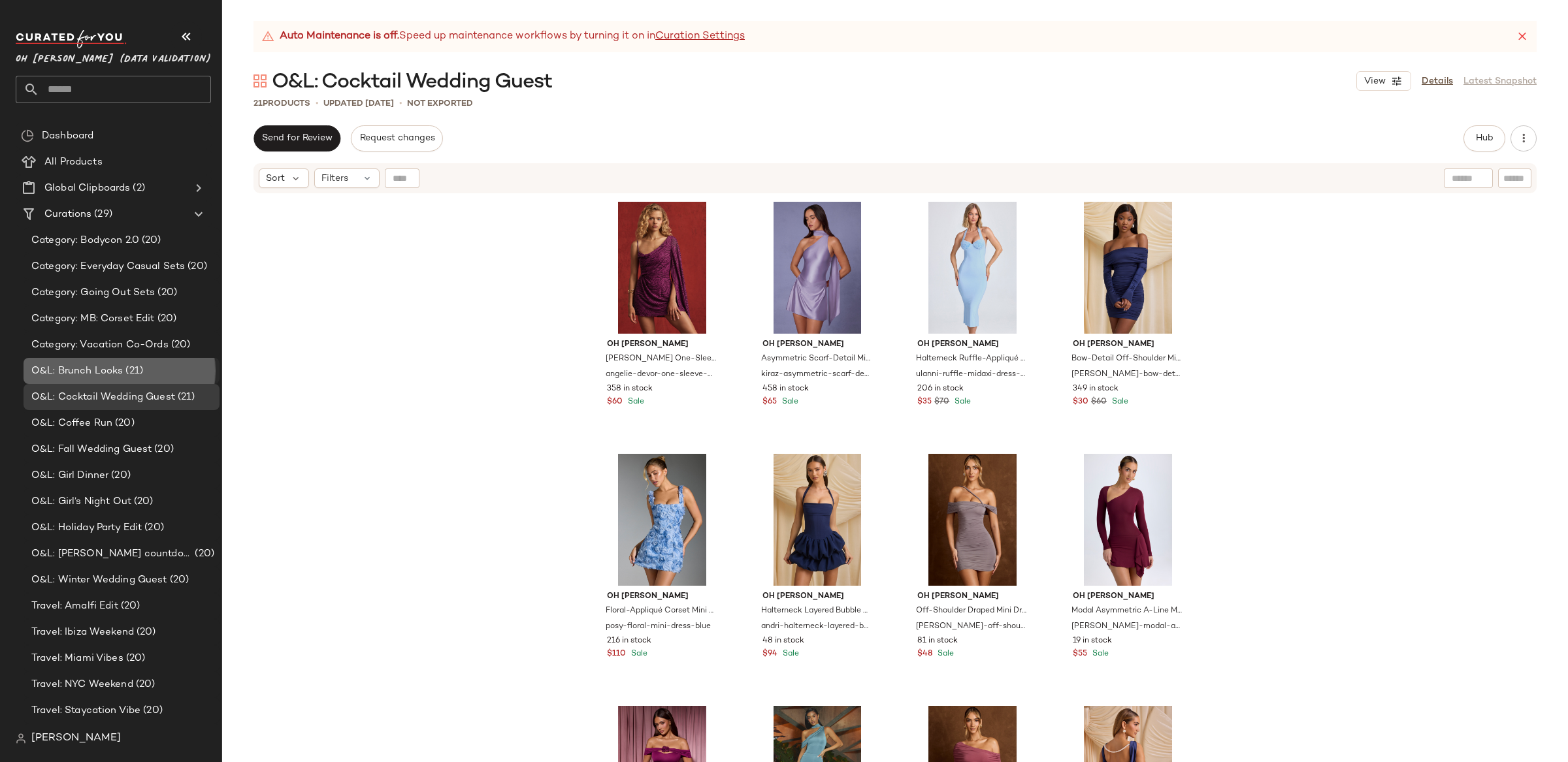
click at [125, 369] on span "(21)" at bounding box center [133, 371] width 20 height 15
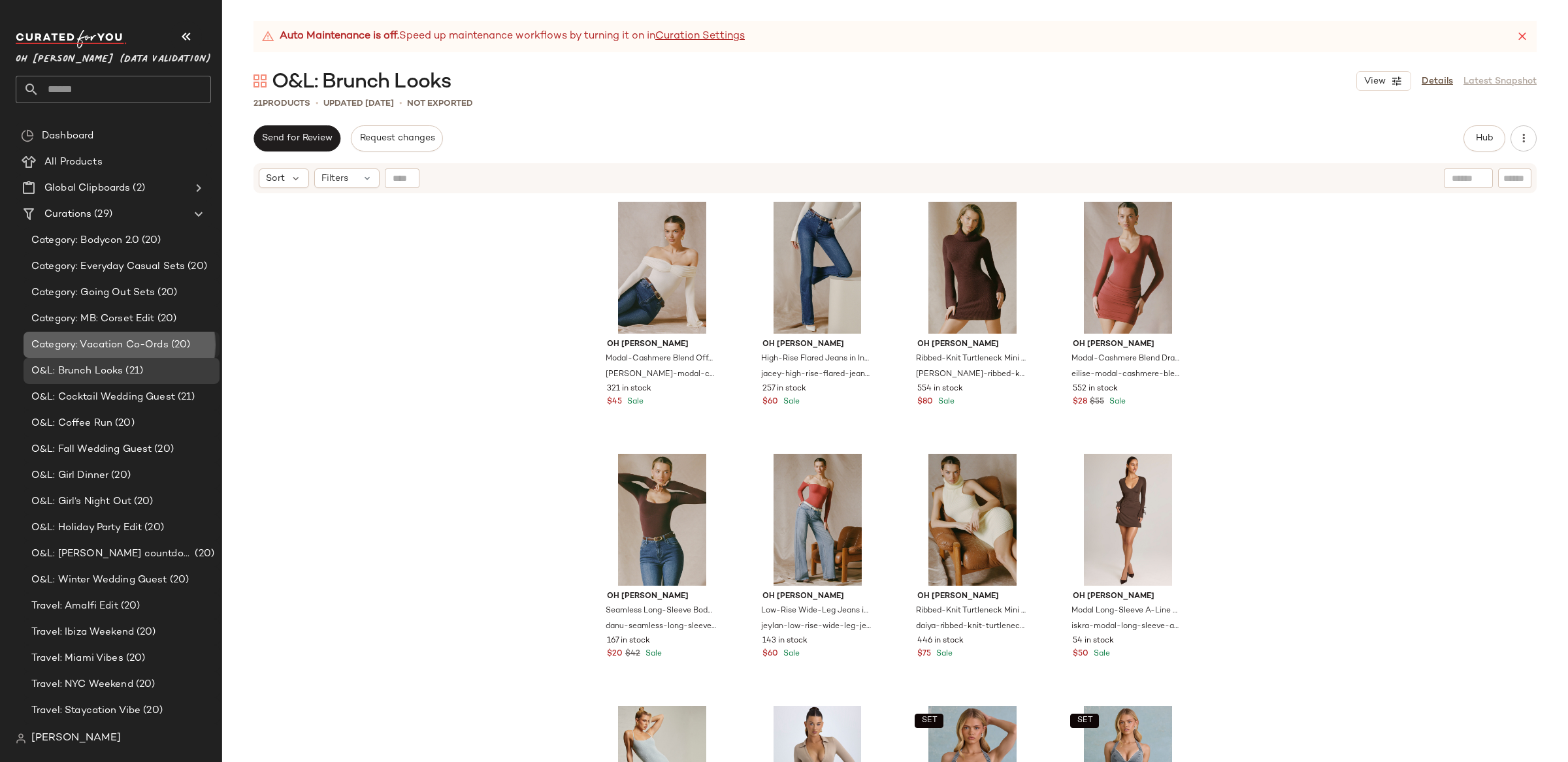
click at [124, 332] on div "Category: Vacation Co-Ords (20)" at bounding box center [121, 345] width 196 height 26
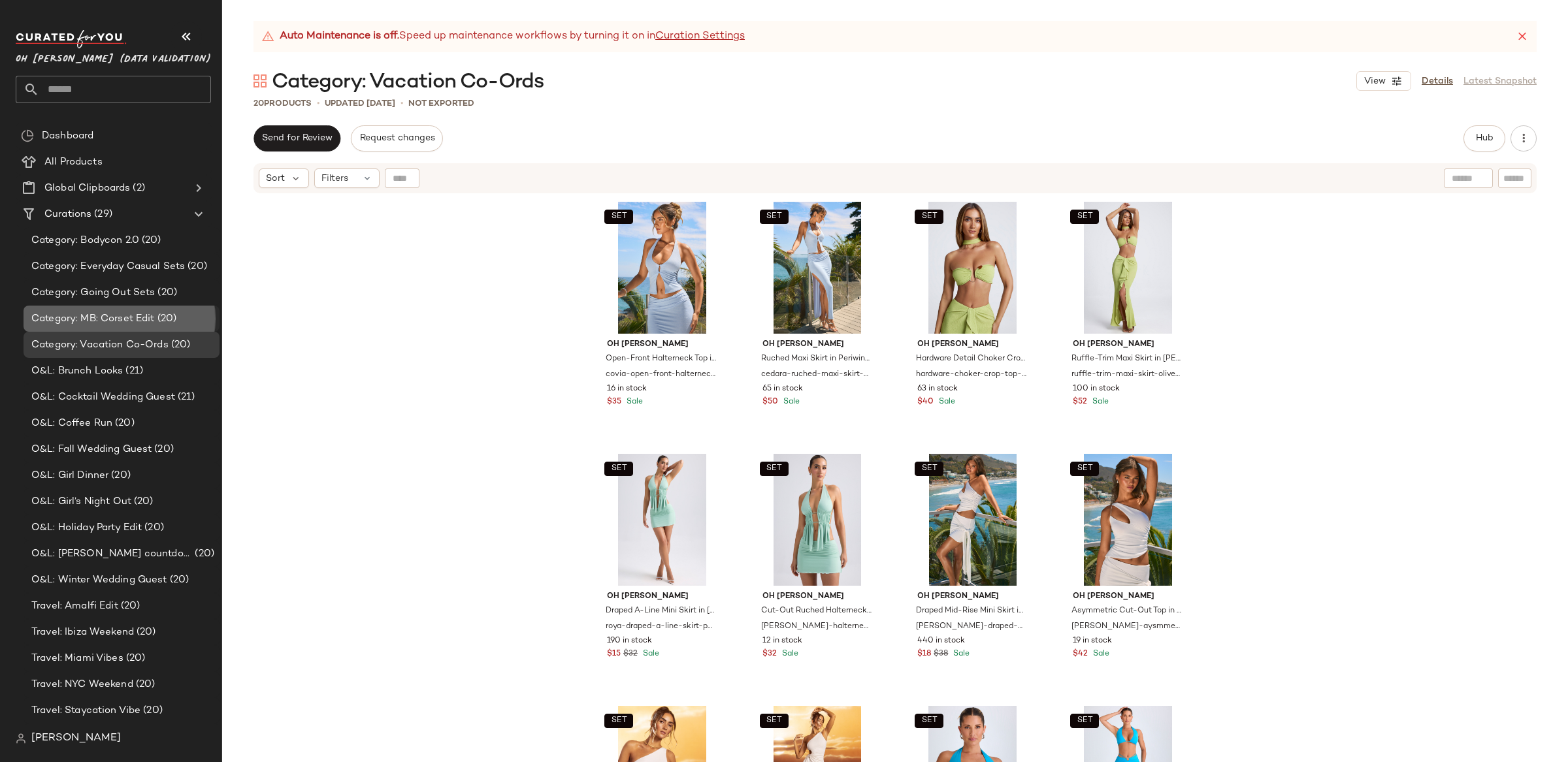
click at [122, 312] on span "Category: MB: Corset Edit" at bounding box center [93, 320] width 124 height 15
